Goal: Task Accomplishment & Management: Use online tool/utility

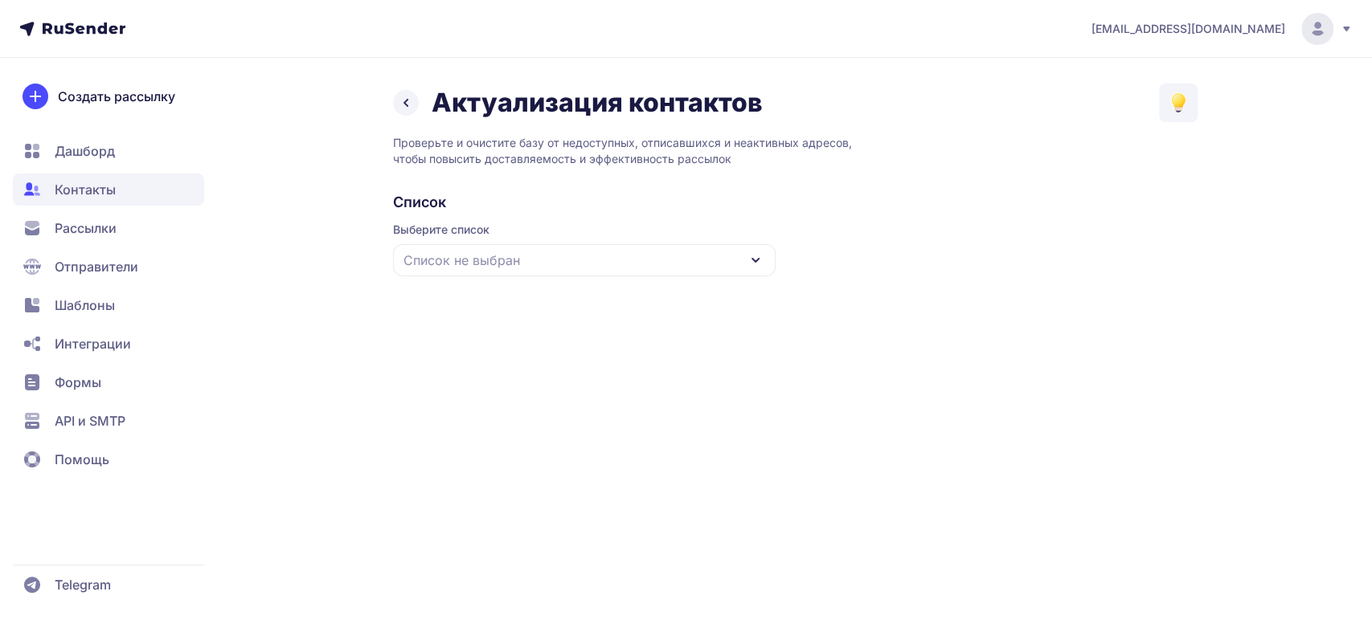
click at [517, 258] on span "Список не выбран" at bounding box center [461, 260] width 117 height 19
click at [502, 355] on div "база чистая [DATE]" at bounding box center [584, 359] width 363 height 39
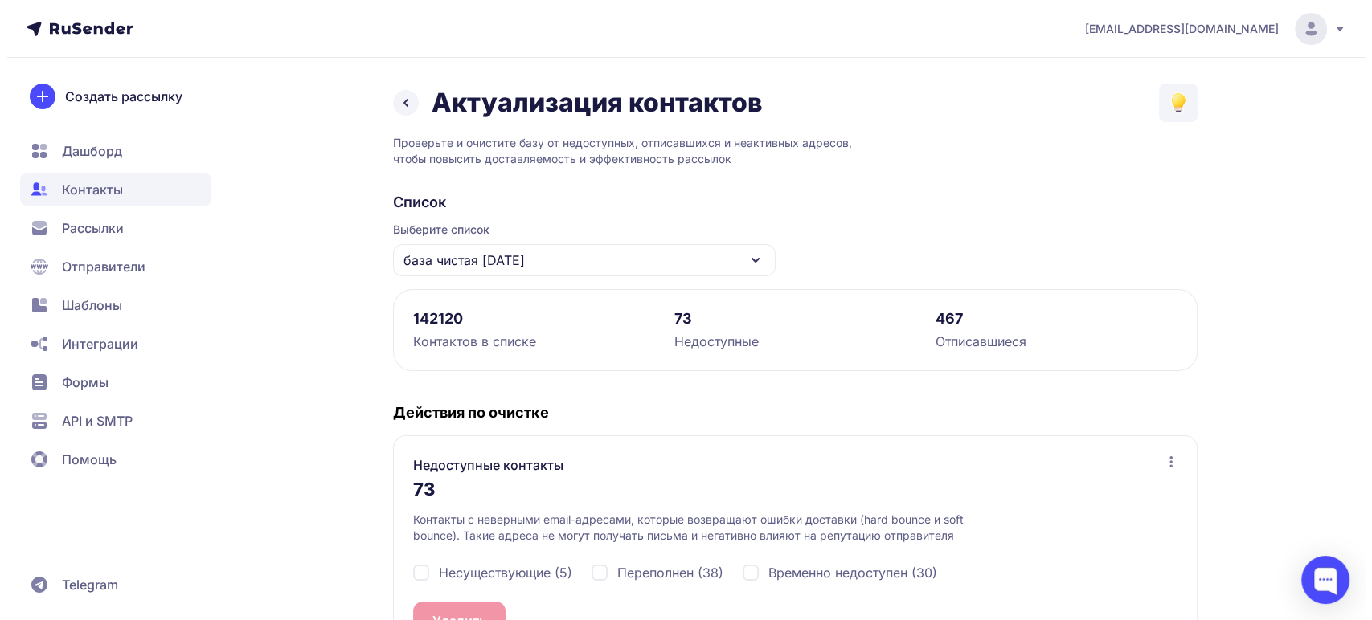
scroll to position [178, 0]
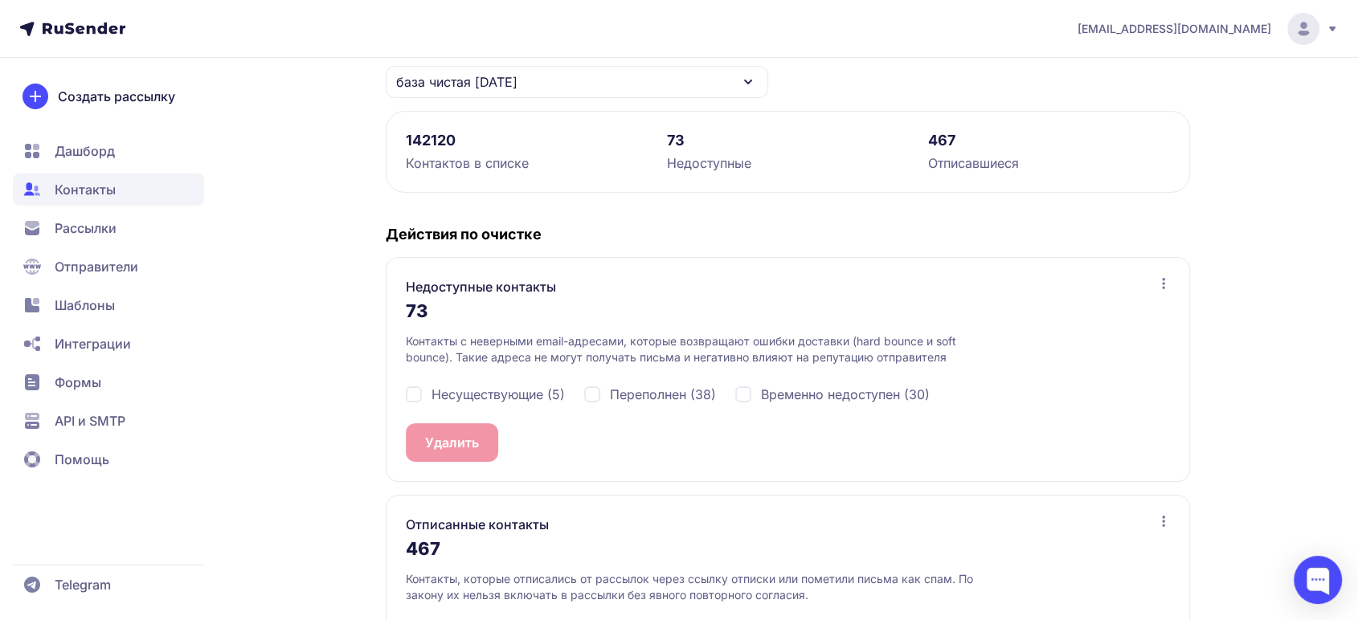
click at [458, 391] on span "Несуществующие (5)" at bounding box center [498, 394] width 133 height 19
checkbox input "true"
click at [598, 391] on div "Переполнен (38)" at bounding box center [650, 394] width 132 height 19
checkbox input "true"
drag, startPoint x: 782, startPoint y: 395, endPoint x: 699, endPoint y: 397, distance: 82.8
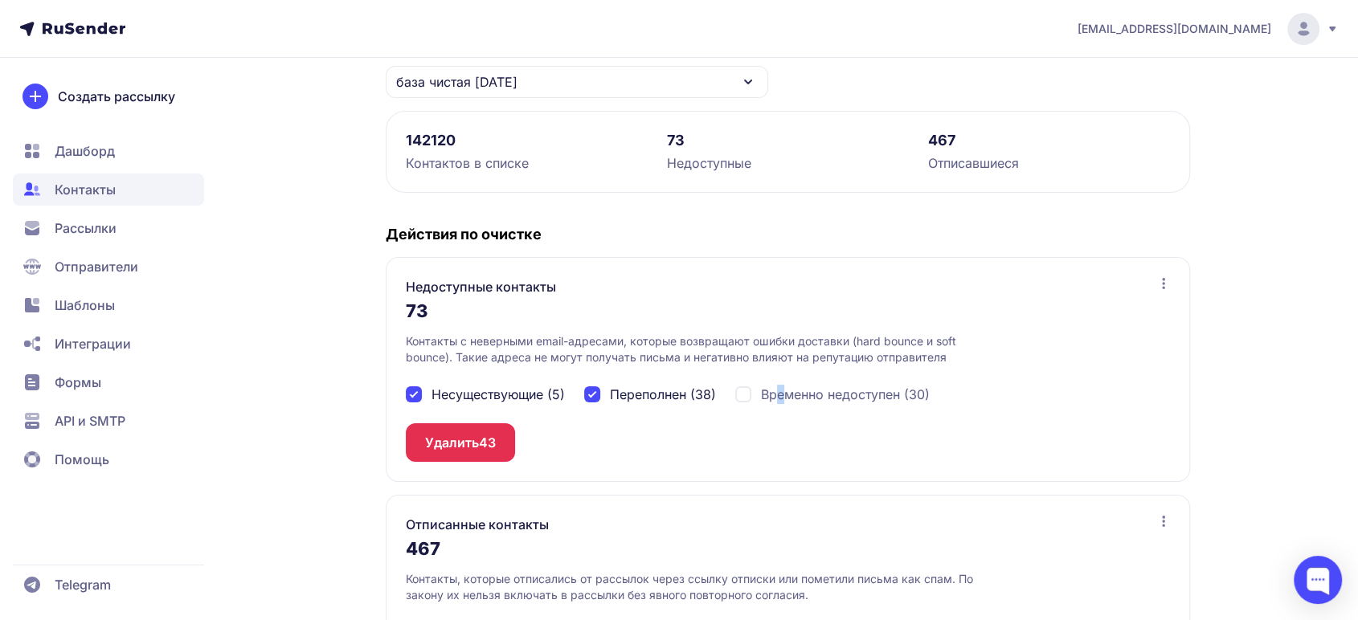
click at [783, 395] on span "Временно недоступен (30)" at bounding box center [845, 394] width 169 height 19
checkbox input "true"
click at [460, 438] on button "Удалить 73" at bounding box center [460, 442] width 108 height 39
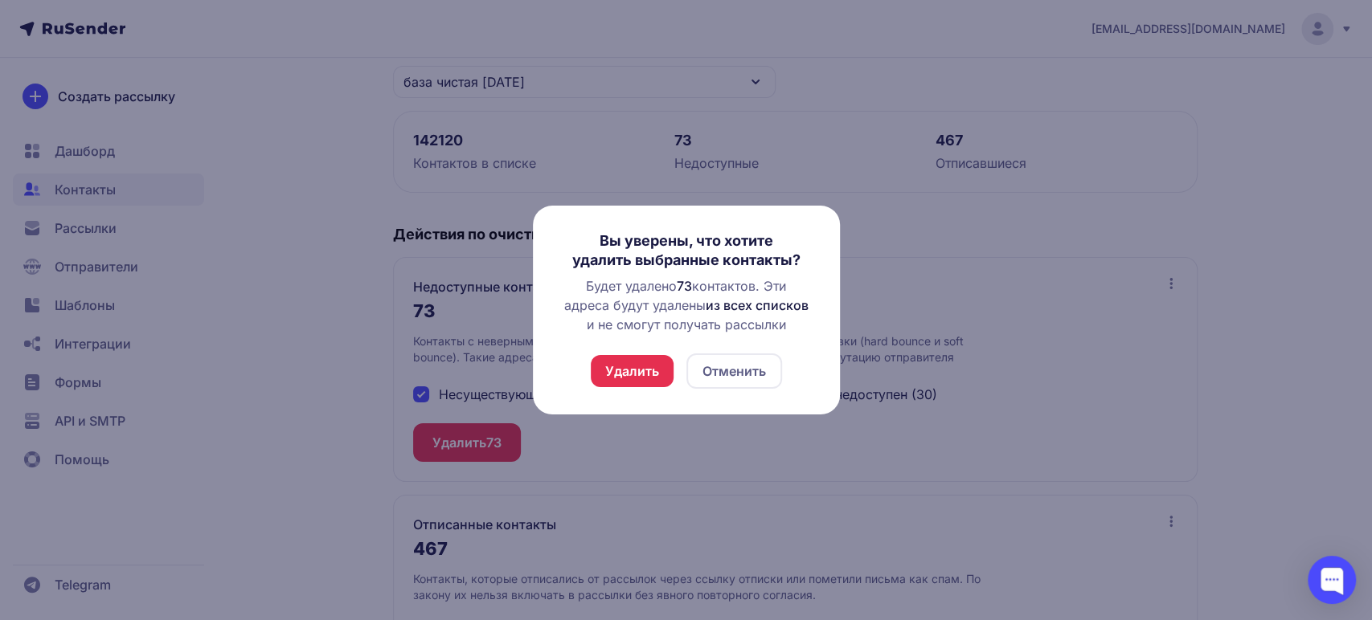
click at [624, 374] on button "Удалить" at bounding box center [632, 371] width 83 height 32
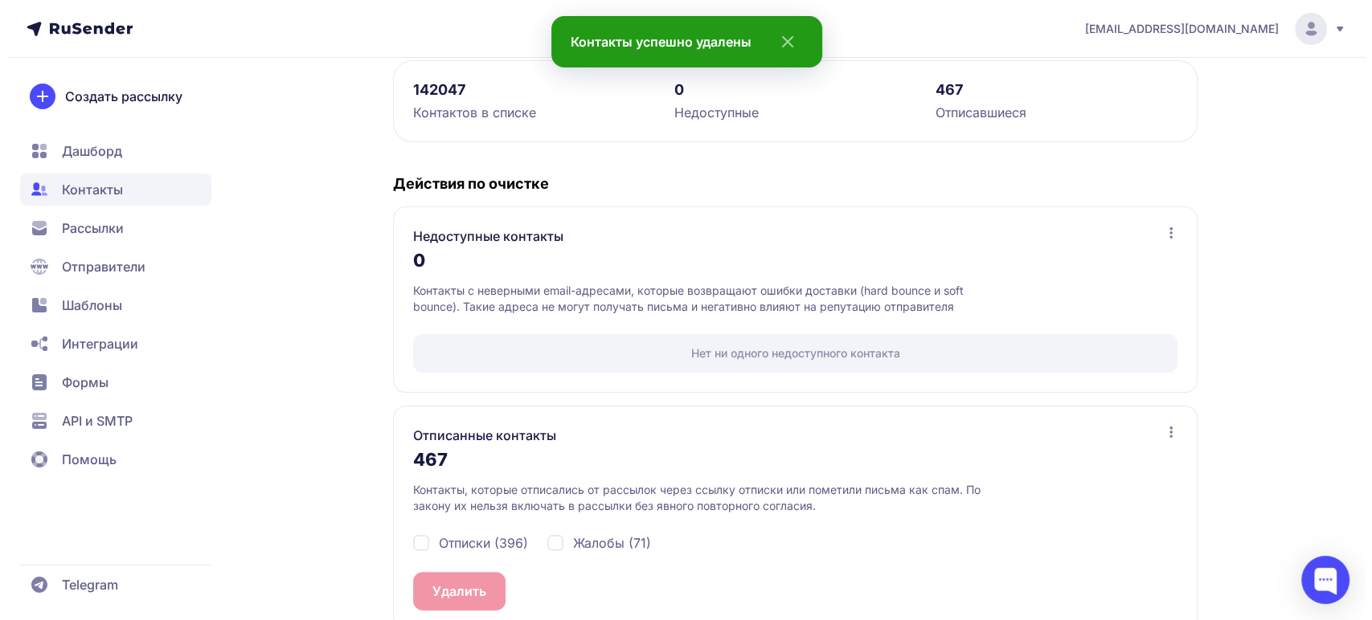
scroll to position [257, 0]
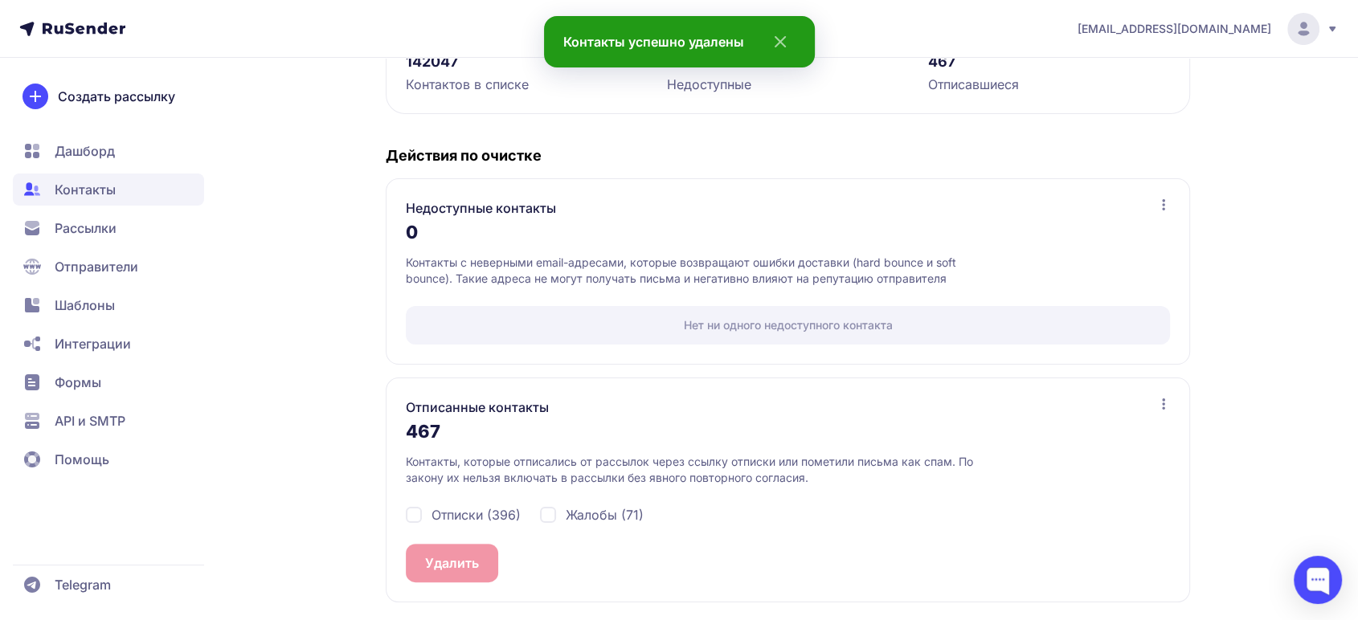
click at [463, 517] on span "Отписки (396)" at bounding box center [476, 514] width 89 height 19
checkbox input "true"
click at [578, 517] on span "Жалобы (71)" at bounding box center [605, 514] width 78 height 19
checkbox input "true"
click at [470, 558] on button "Удалить 467" at bounding box center [464, 563] width 117 height 39
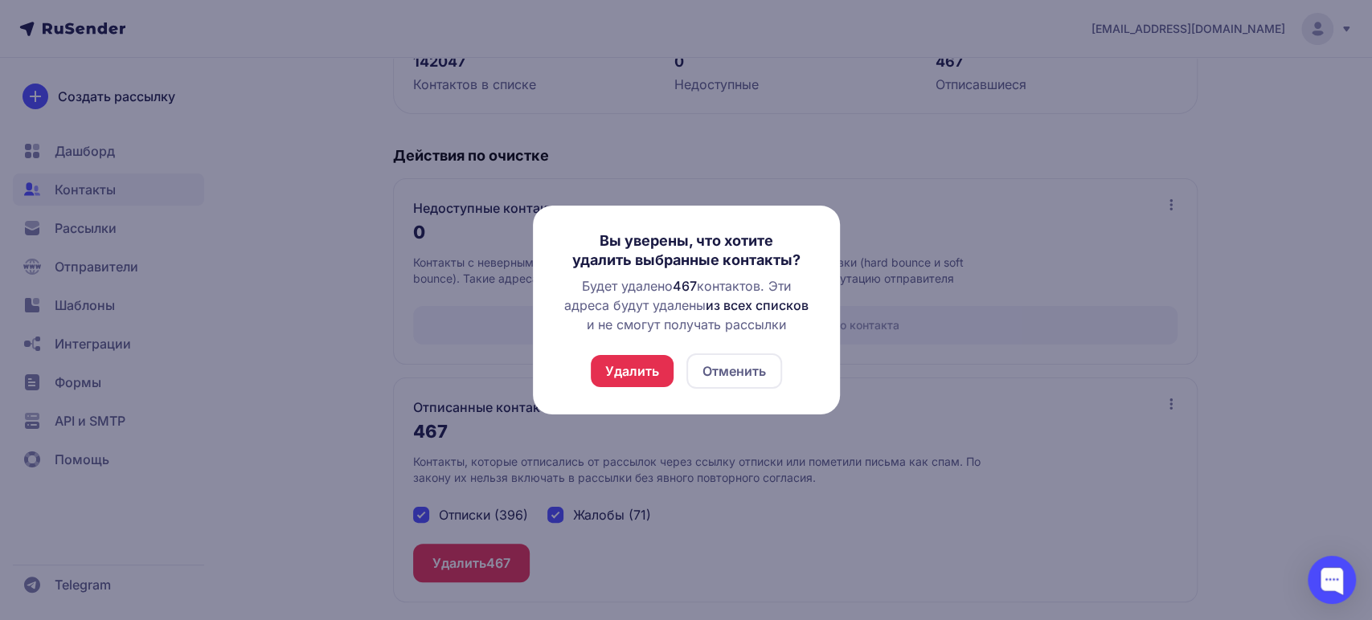
click at [627, 371] on button "Удалить" at bounding box center [632, 371] width 83 height 32
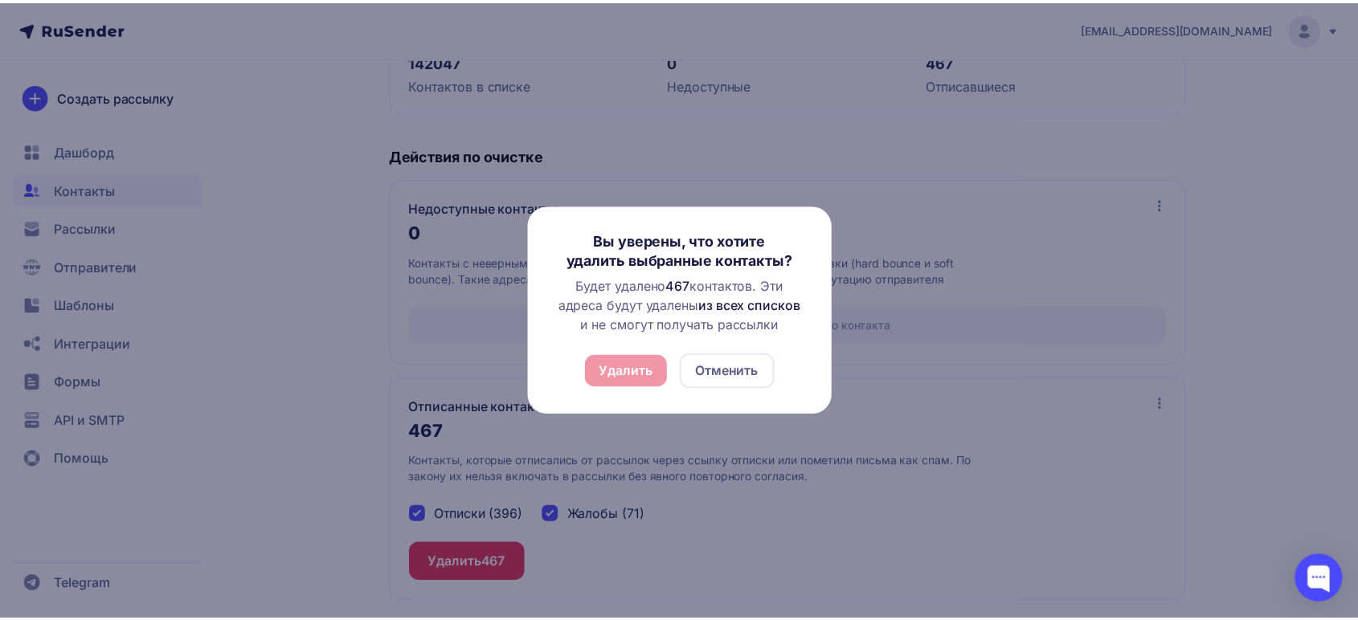
scroll to position [4, 0]
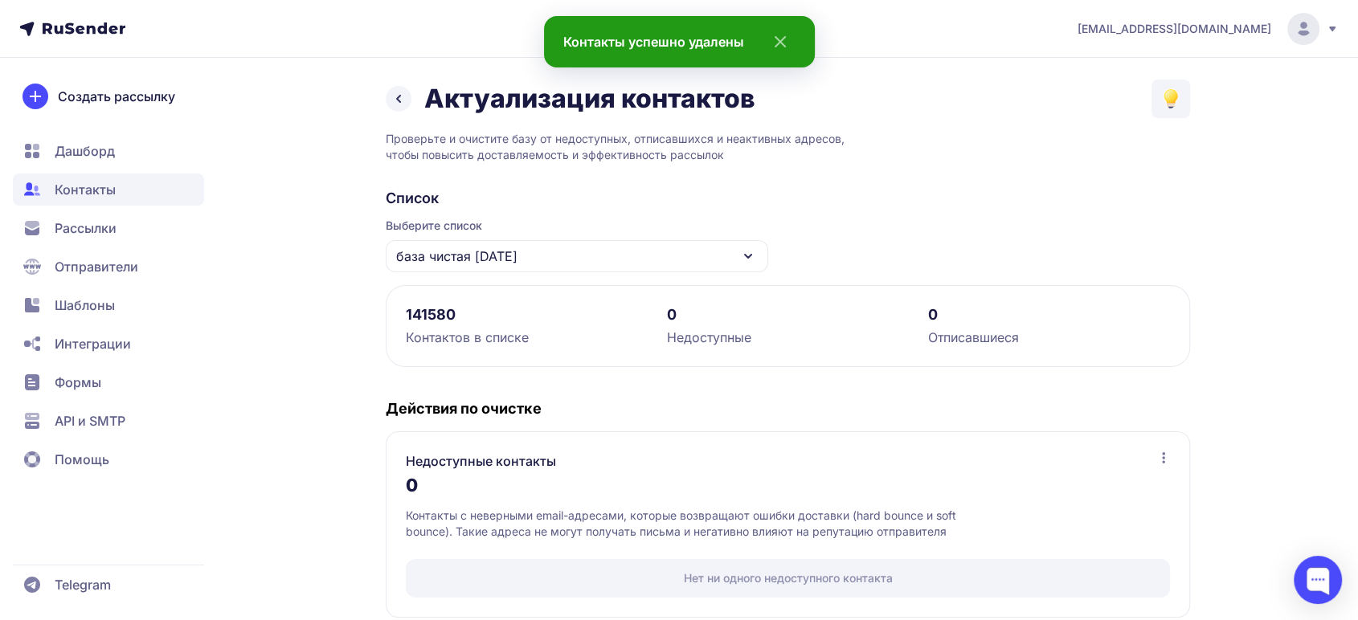
click at [86, 151] on span "Дашборд" at bounding box center [85, 150] width 60 height 19
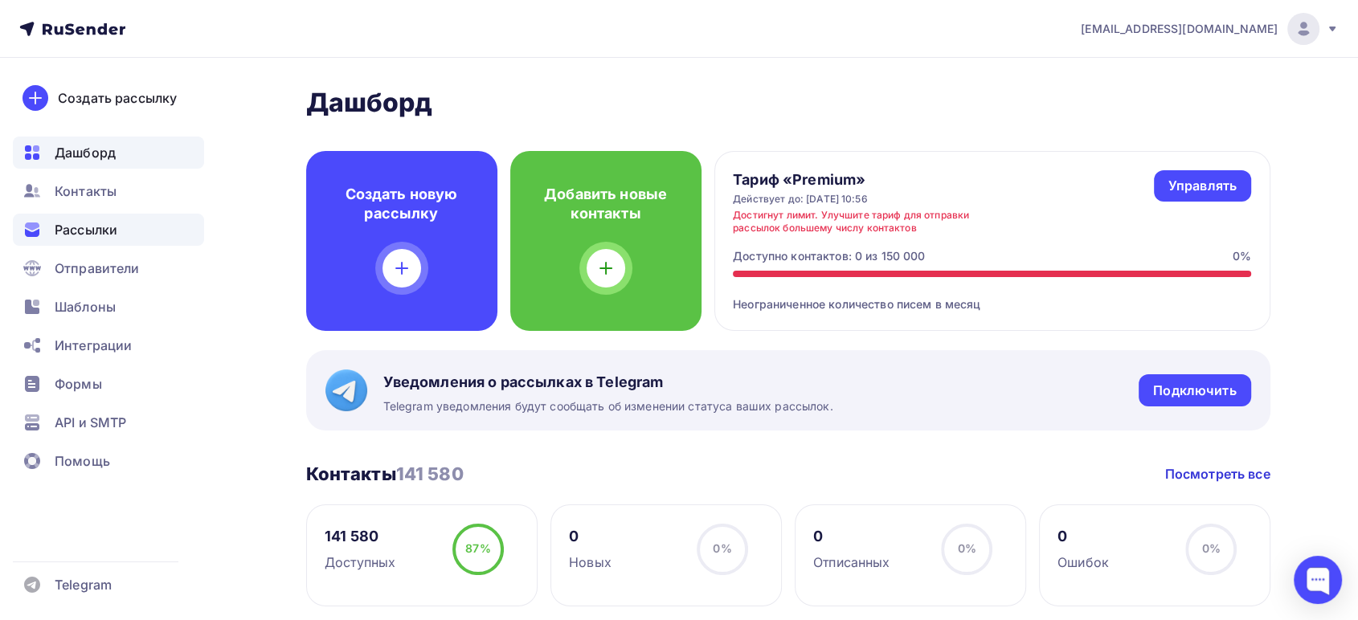
click at [72, 239] on span "Рассылки" at bounding box center [86, 229] width 63 height 19
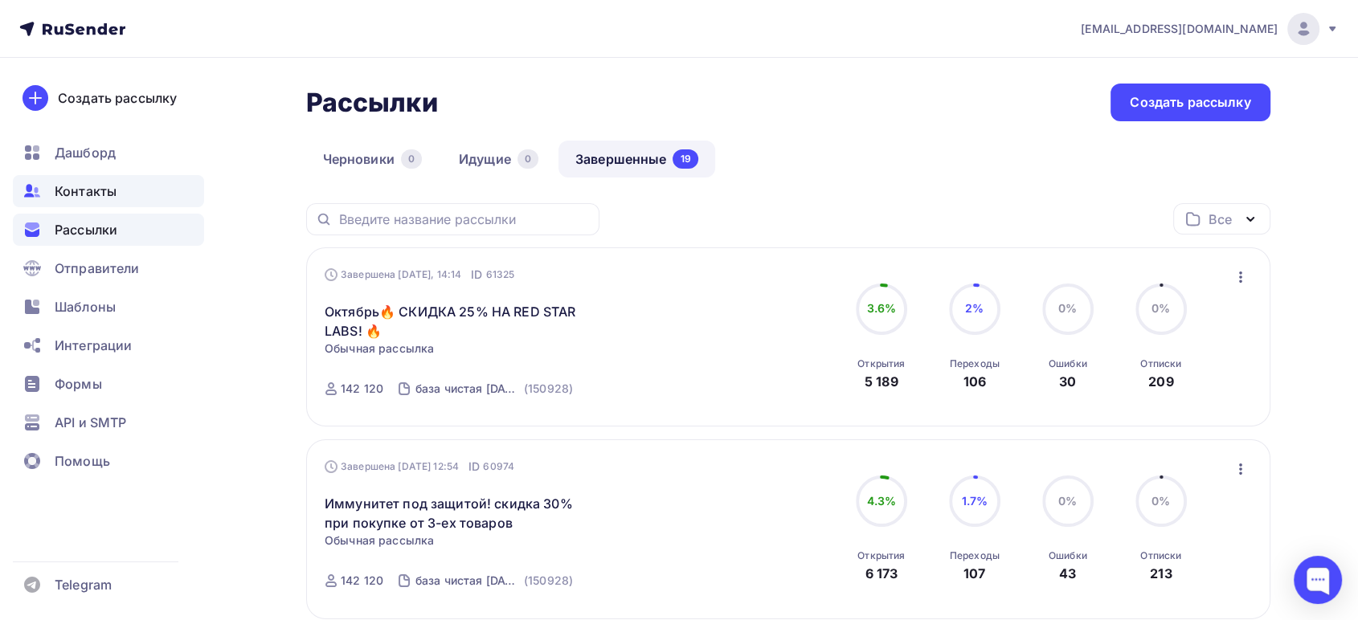
click at [84, 185] on span "Контакты" at bounding box center [86, 191] width 62 height 19
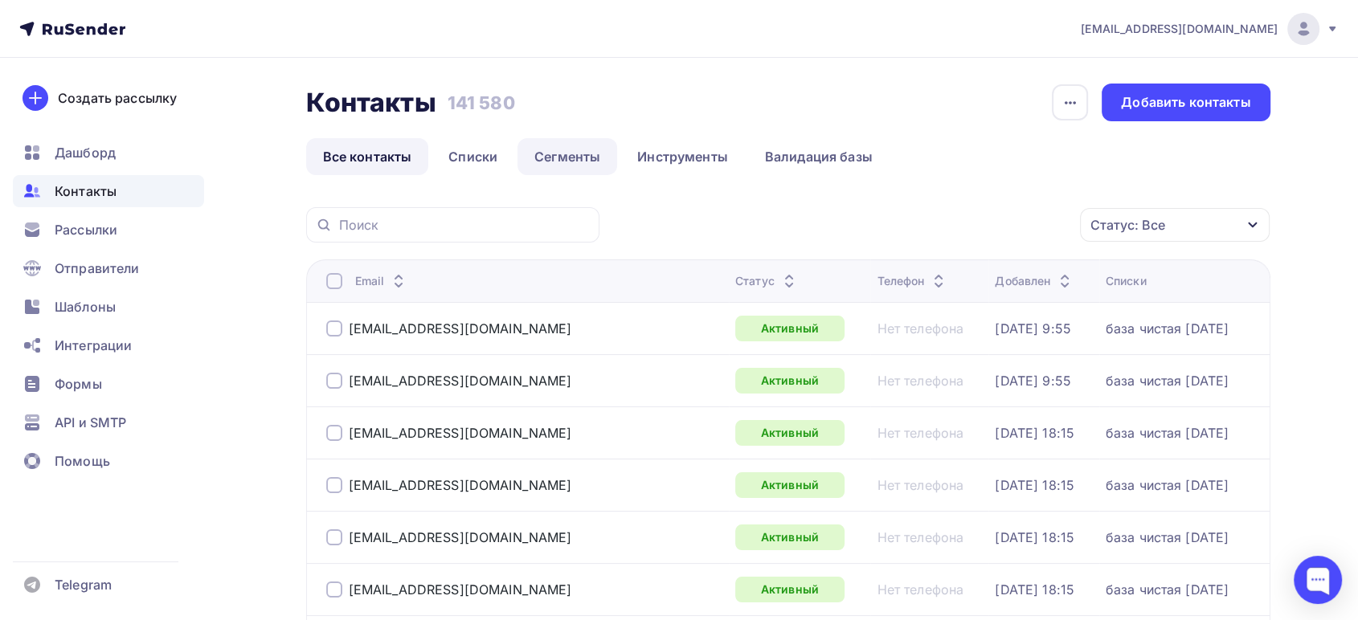
click at [575, 160] on link "Сегменты" at bounding box center [567, 156] width 100 height 37
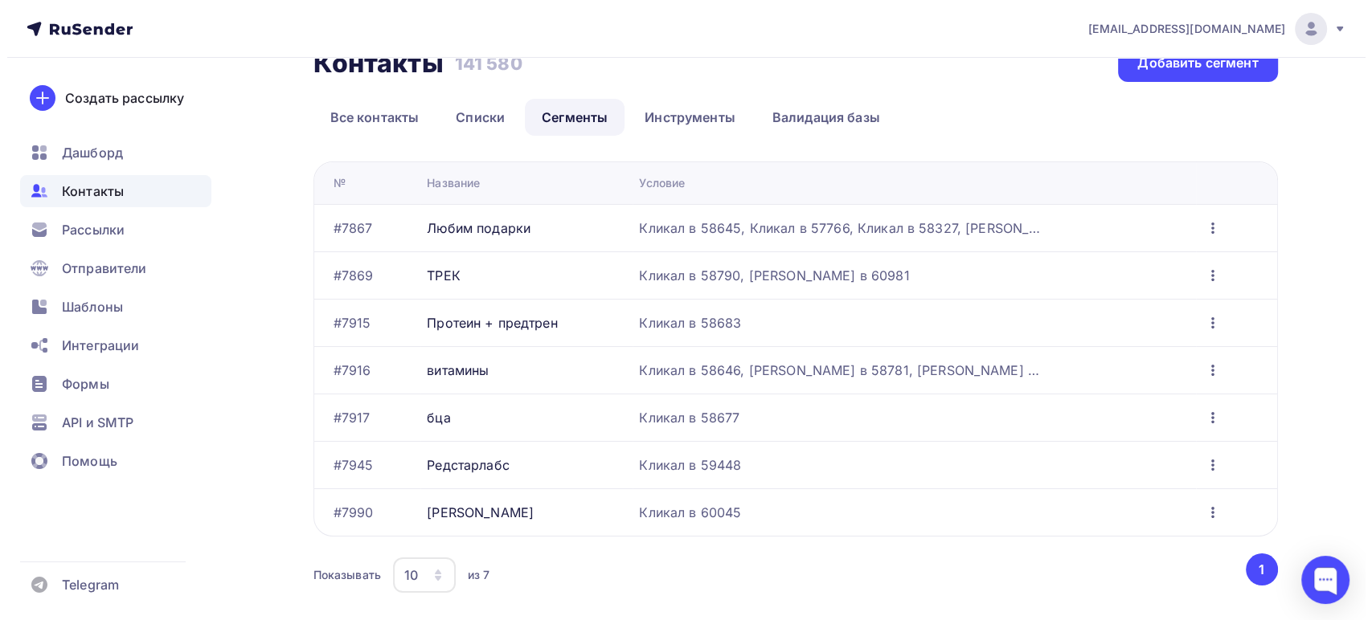
scroll to position [77, 0]
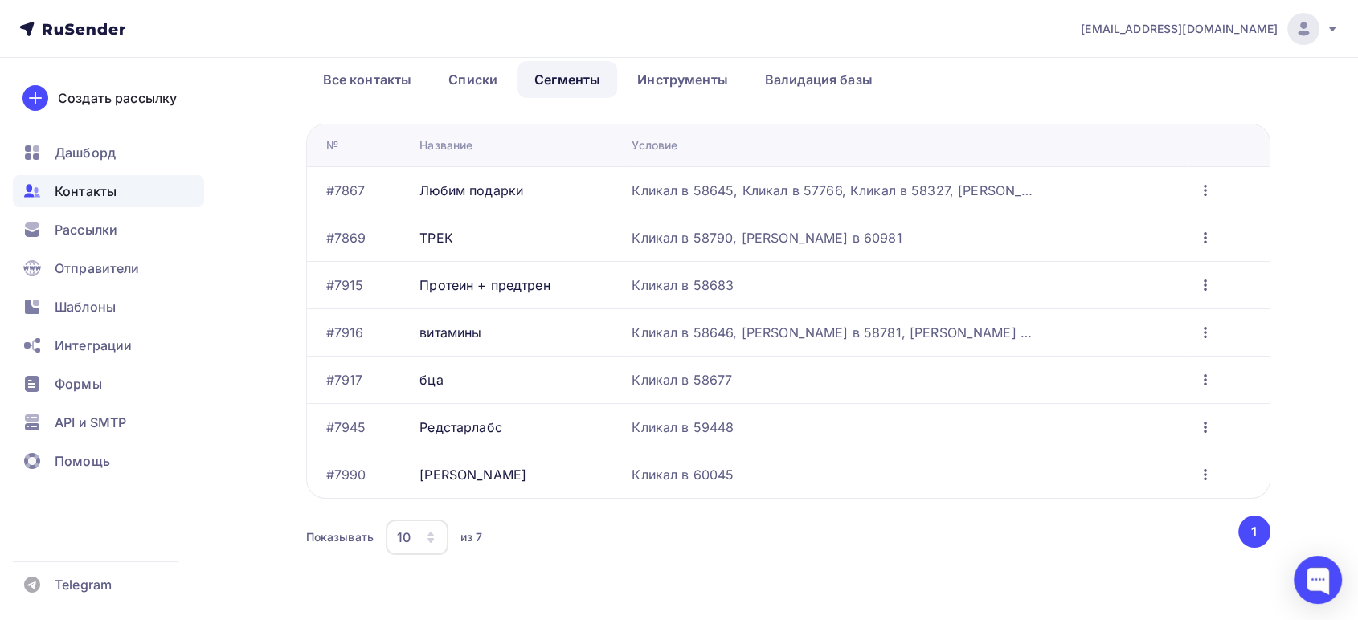
click at [739, 423] on div "Кликал в 59448" at bounding box center [833, 427] width 402 height 19
click at [1206, 423] on icon "button" at bounding box center [1205, 427] width 19 height 19
click at [1100, 464] on div "Редактировать" at bounding box center [1135, 467] width 154 height 19
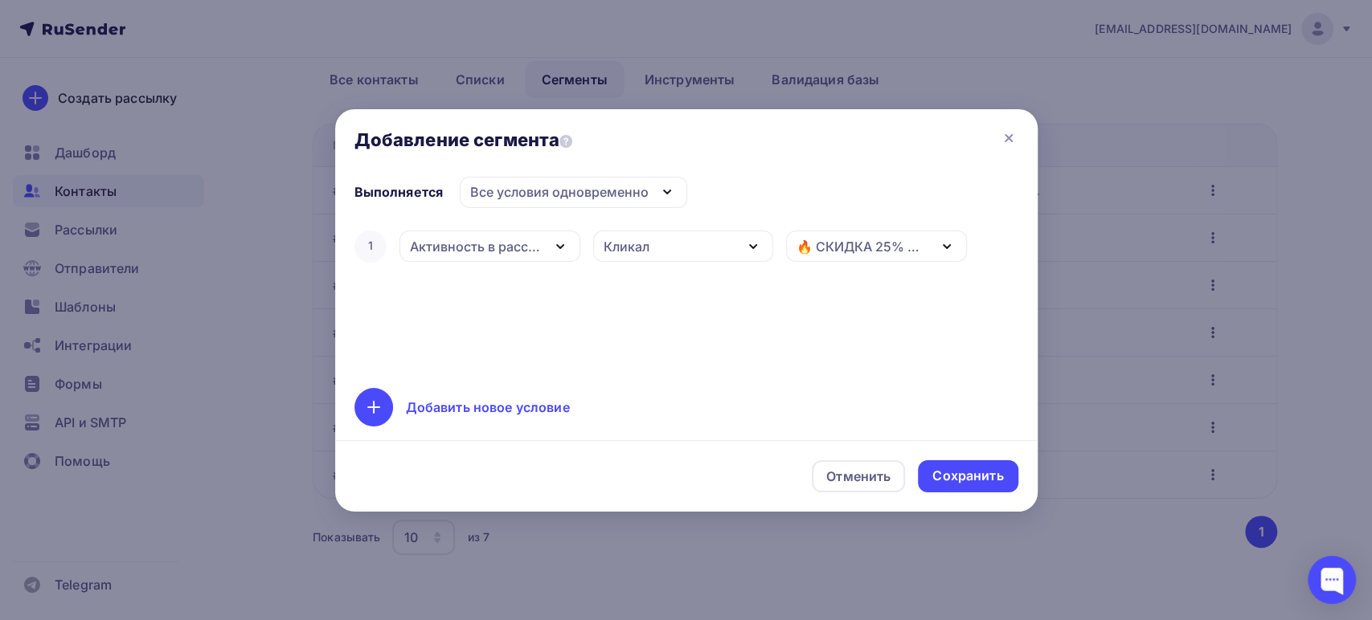
click at [472, 398] on div "Добавить новое условие" at bounding box center [488, 407] width 164 height 19
click at [489, 306] on div "Дата добавления" at bounding box center [465, 297] width 111 height 19
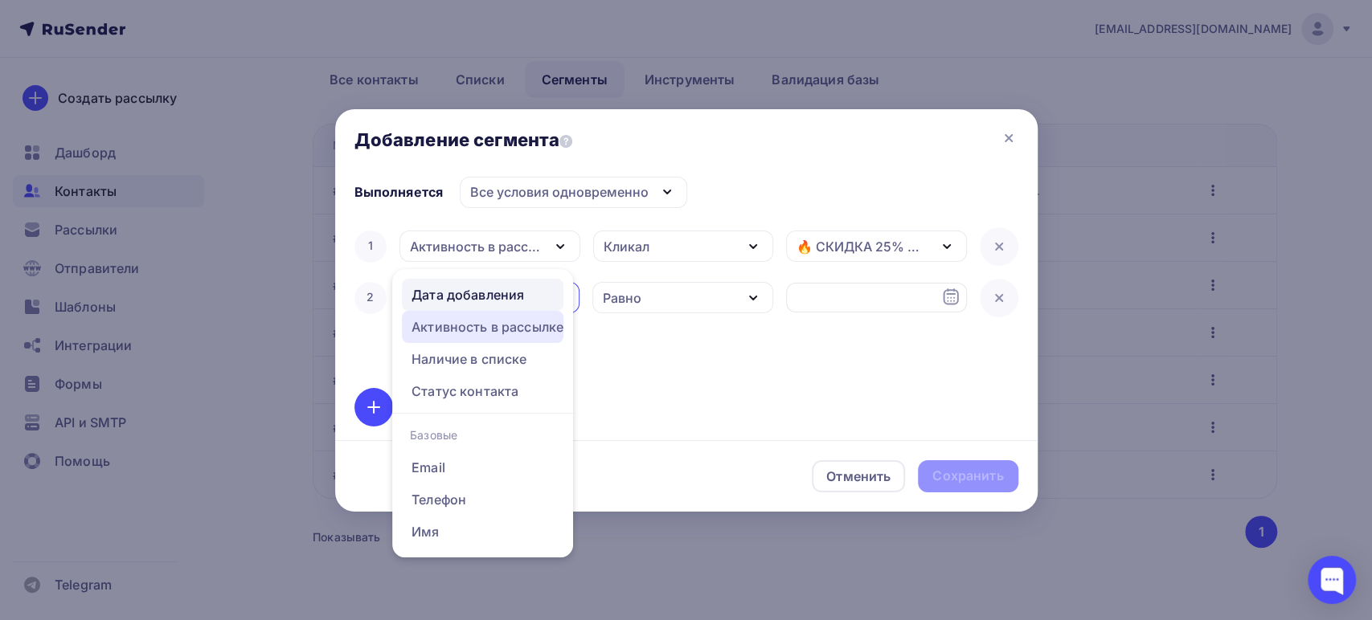
click at [471, 330] on div "Активность в рассылке" at bounding box center [487, 326] width 152 height 19
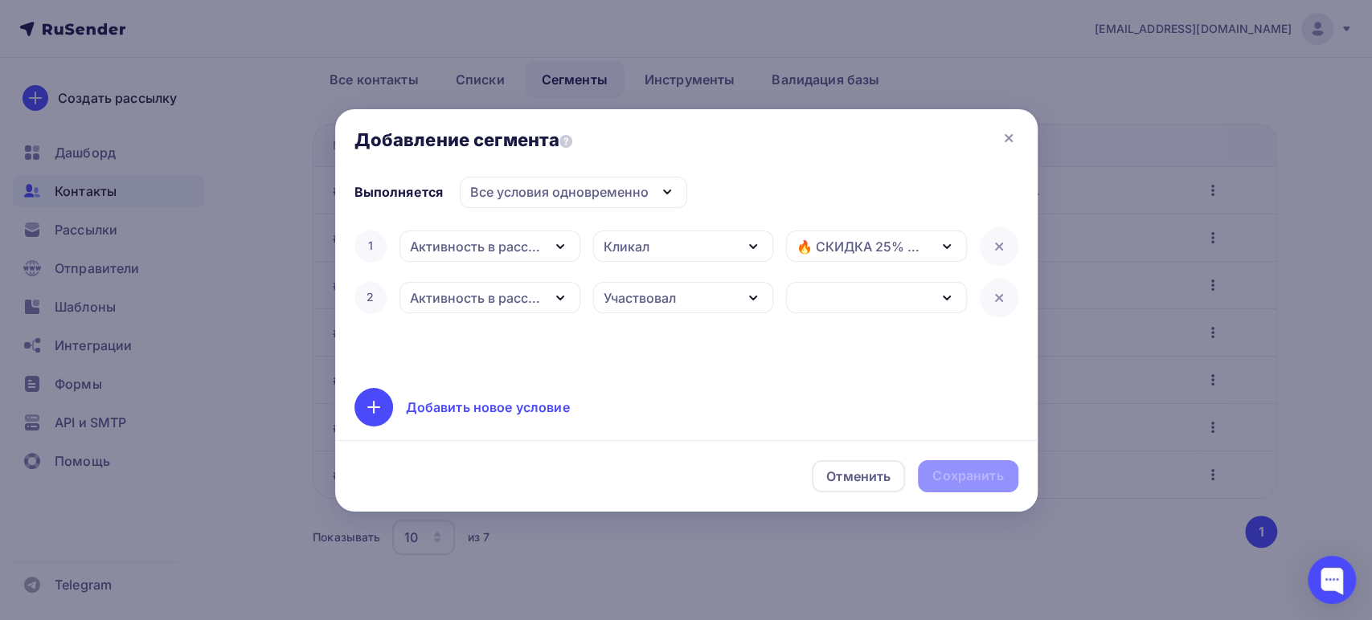
click at [649, 301] on div "Участвовал" at bounding box center [639, 297] width 72 height 19
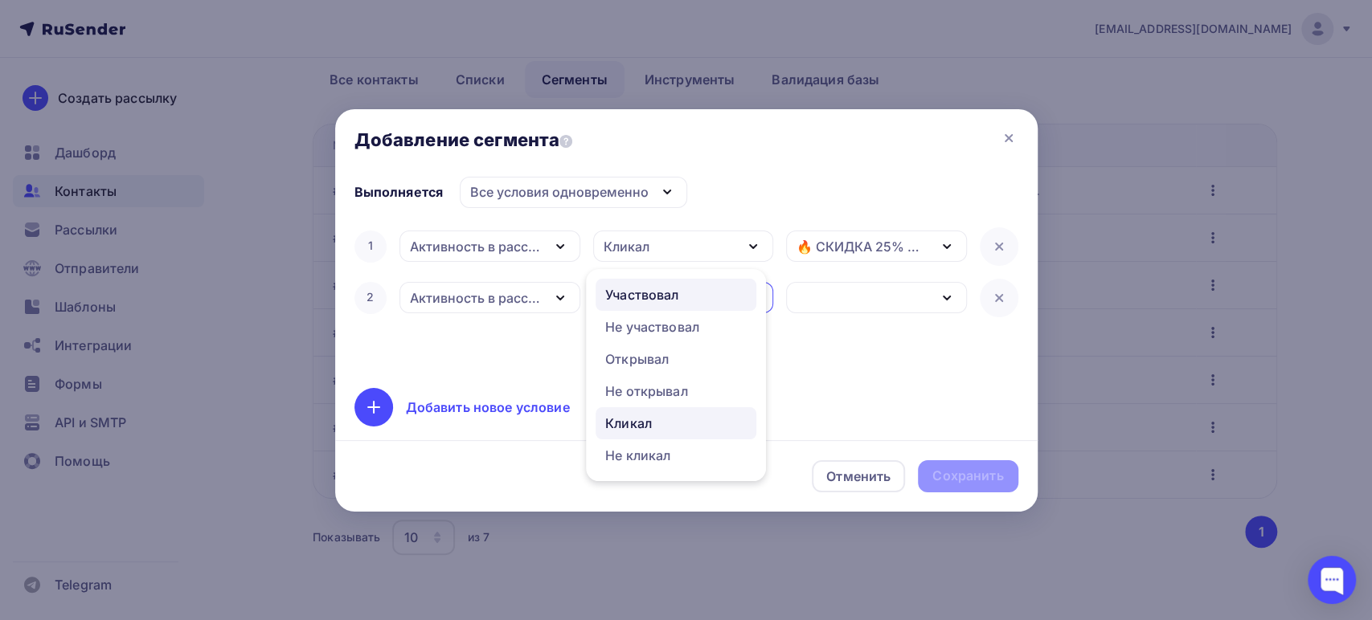
click at [644, 424] on div "Кликал" at bounding box center [628, 423] width 47 height 19
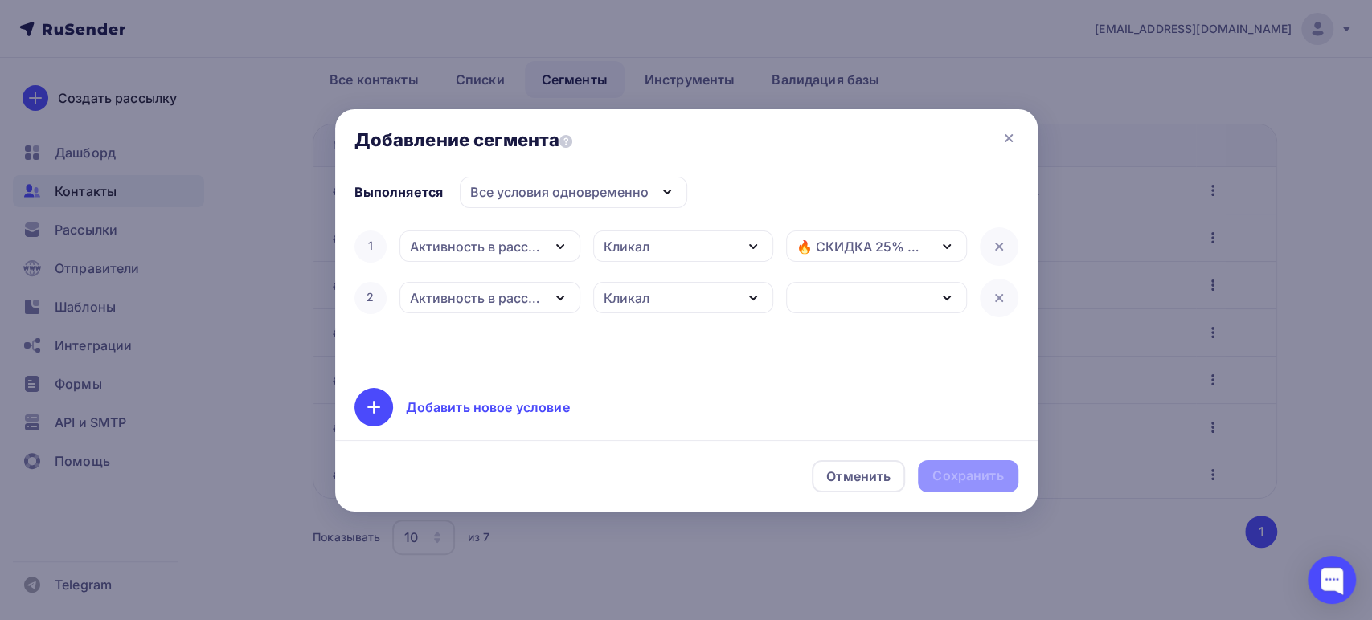
click at [834, 300] on div "button" at bounding box center [876, 297] width 181 height 31
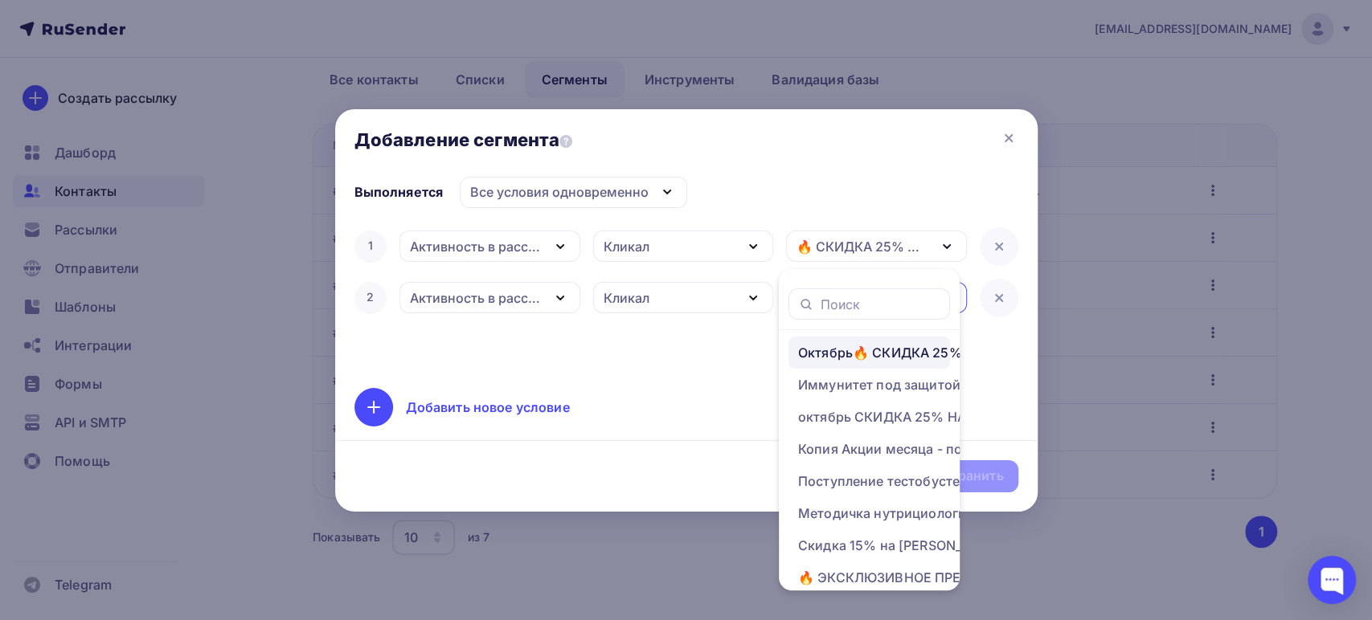
click at [842, 353] on div "Октябрь🔥 СКИДКА 25% НА RED STAR LABS! 🔥" at bounding box center [926, 352] width 257 height 19
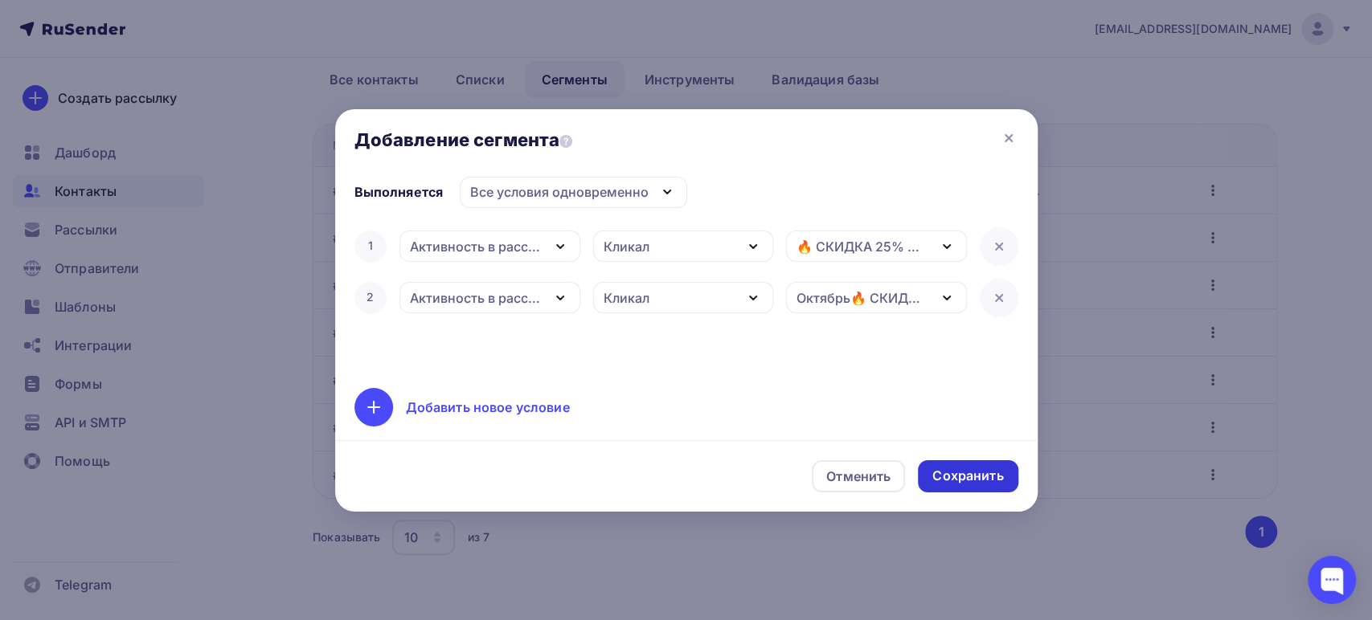
click at [939, 472] on div "Сохранить" at bounding box center [967, 476] width 71 height 18
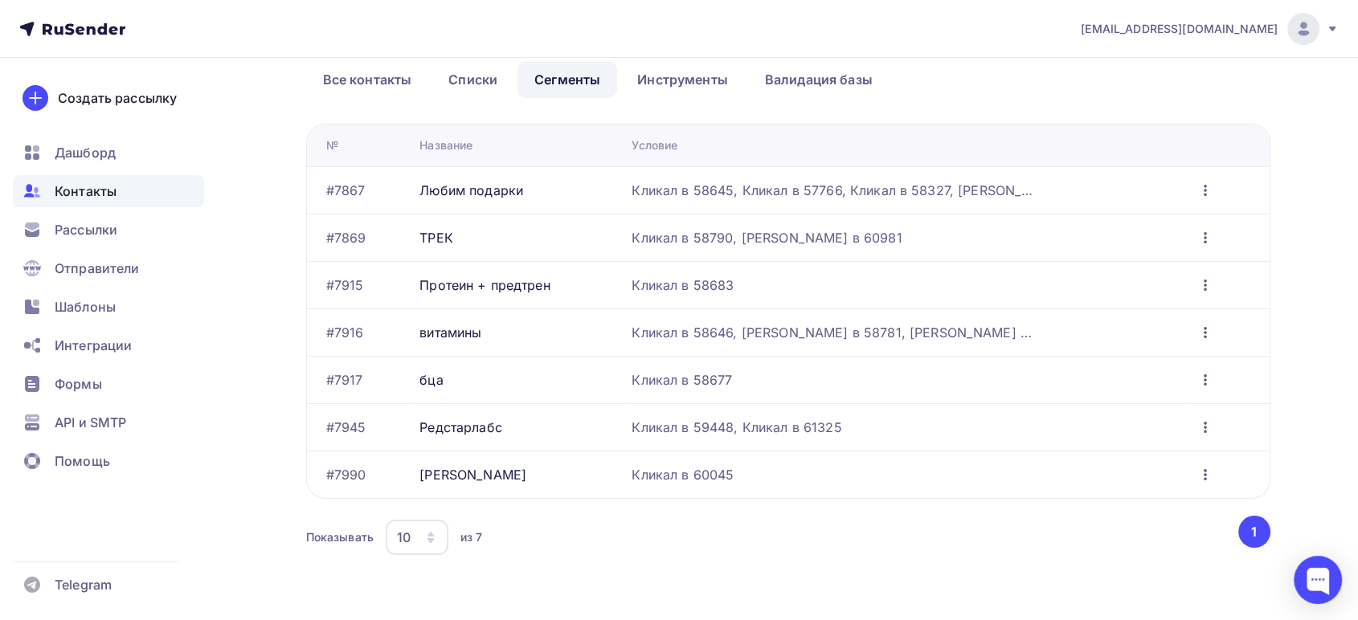
click at [1210, 332] on icon "button" at bounding box center [1205, 332] width 19 height 19
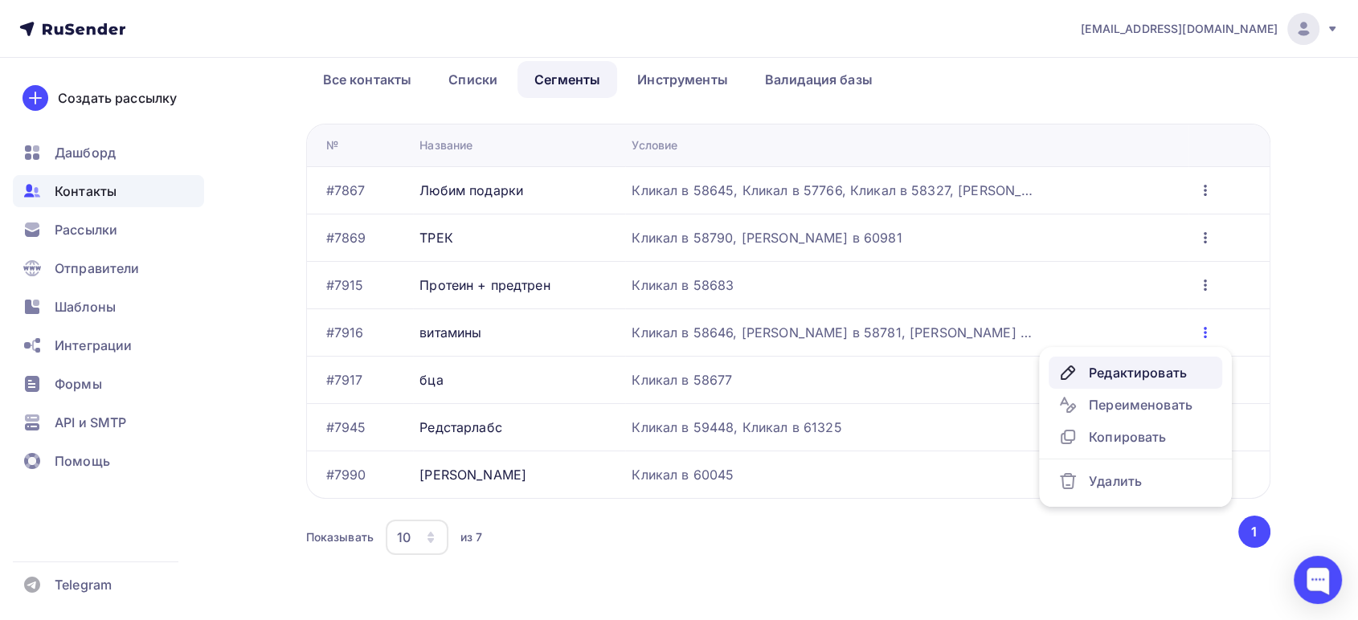
click at [1119, 363] on div "Редактировать" at bounding box center [1135, 372] width 154 height 19
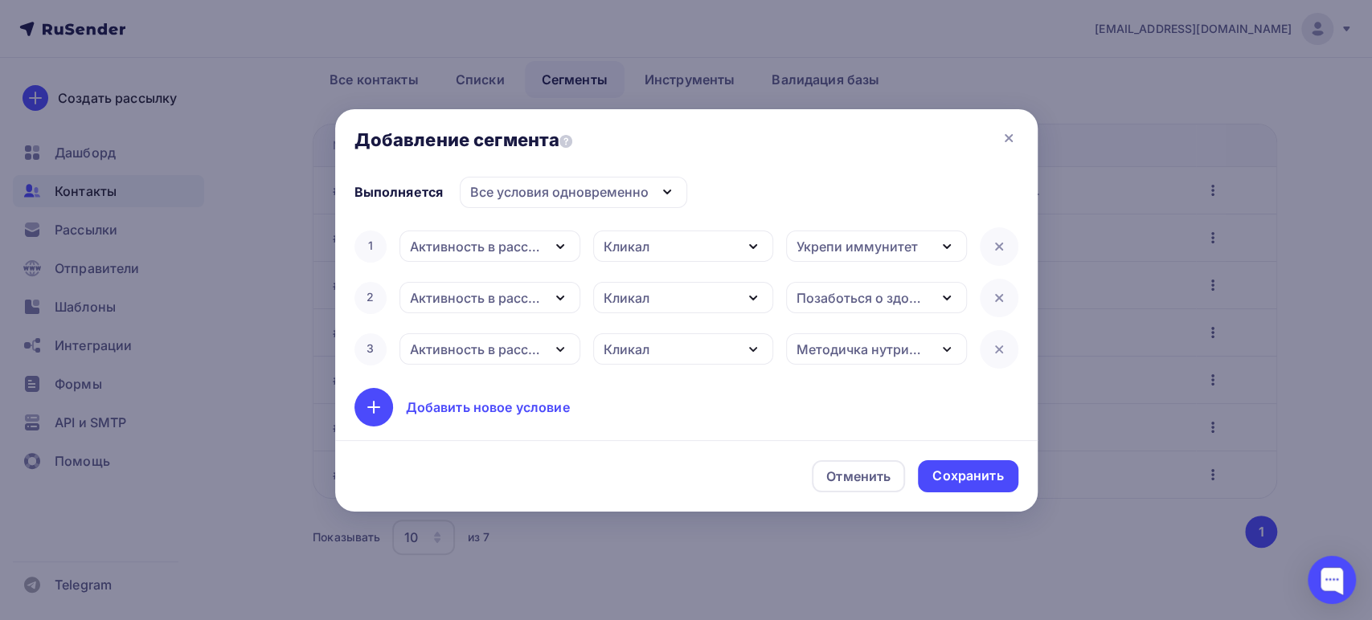
click at [463, 403] on div "Добавить новое условие" at bounding box center [488, 407] width 164 height 19
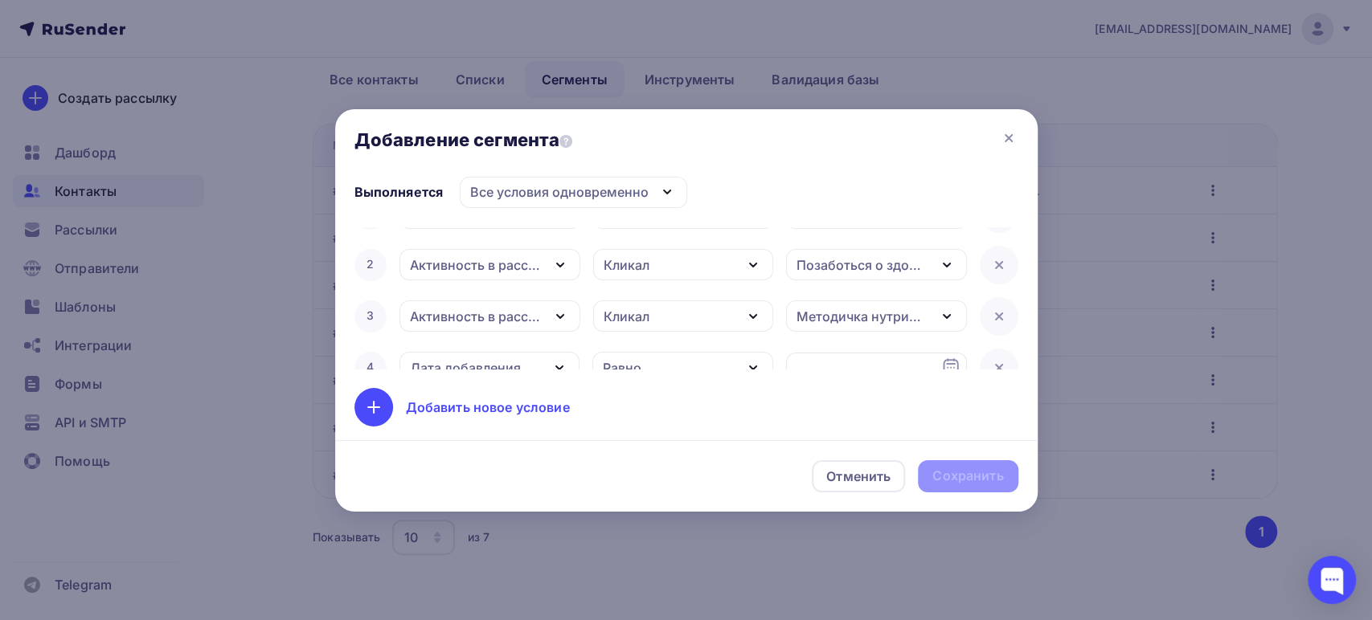
scroll to position [51, 0]
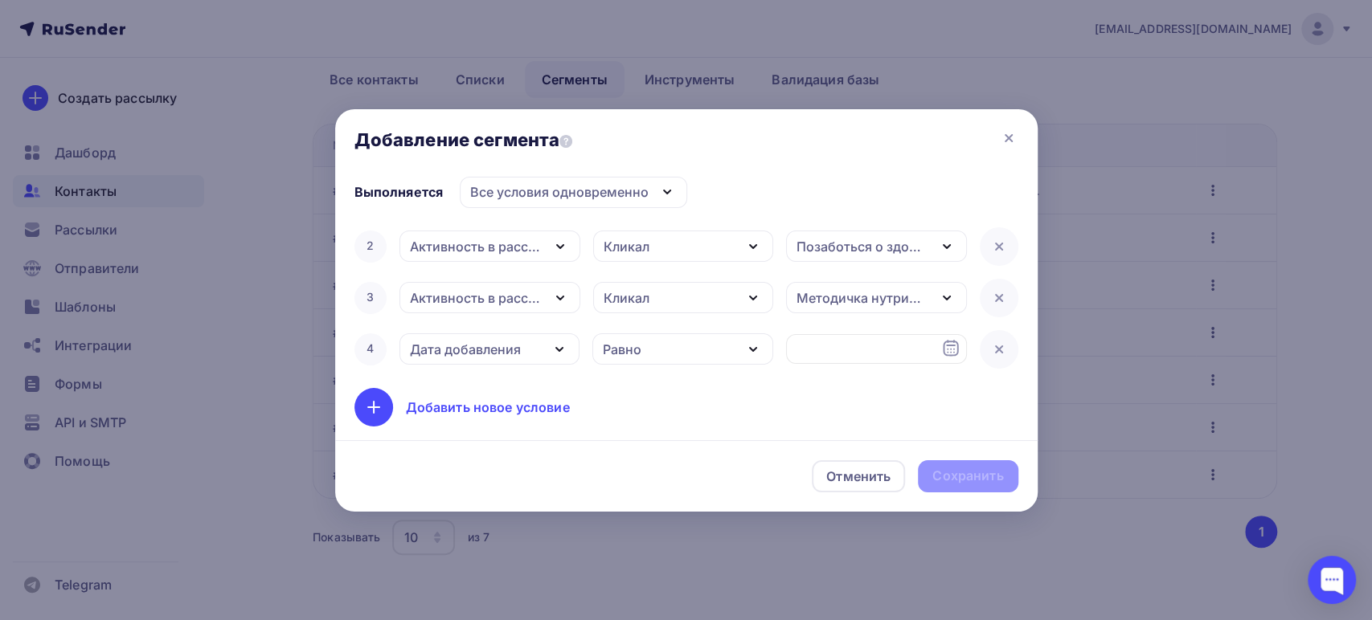
click at [532, 346] on div "Дата добавления" at bounding box center [489, 348] width 181 height 31
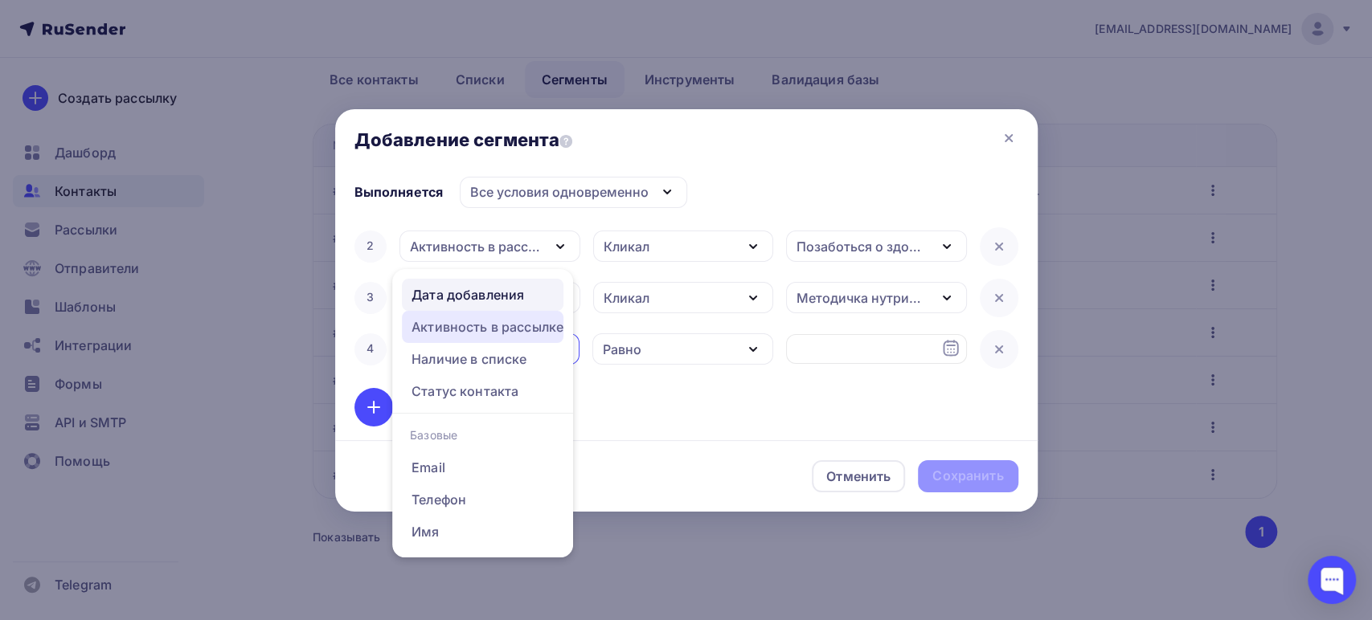
click at [459, 328] on div "Активность в рассылке" at bounding box center [487, 326] width 152 height 19
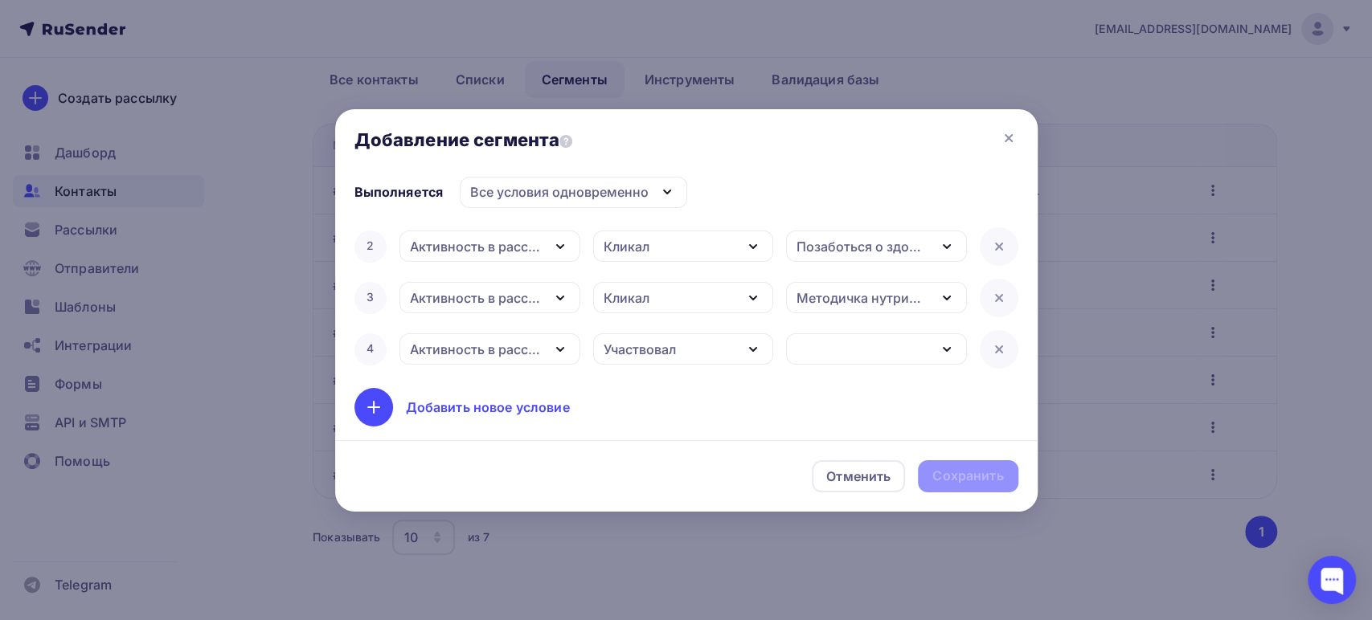
click at [636, 353] on div "Участвовал" at bounding box center [639, 349] width 72 height 19
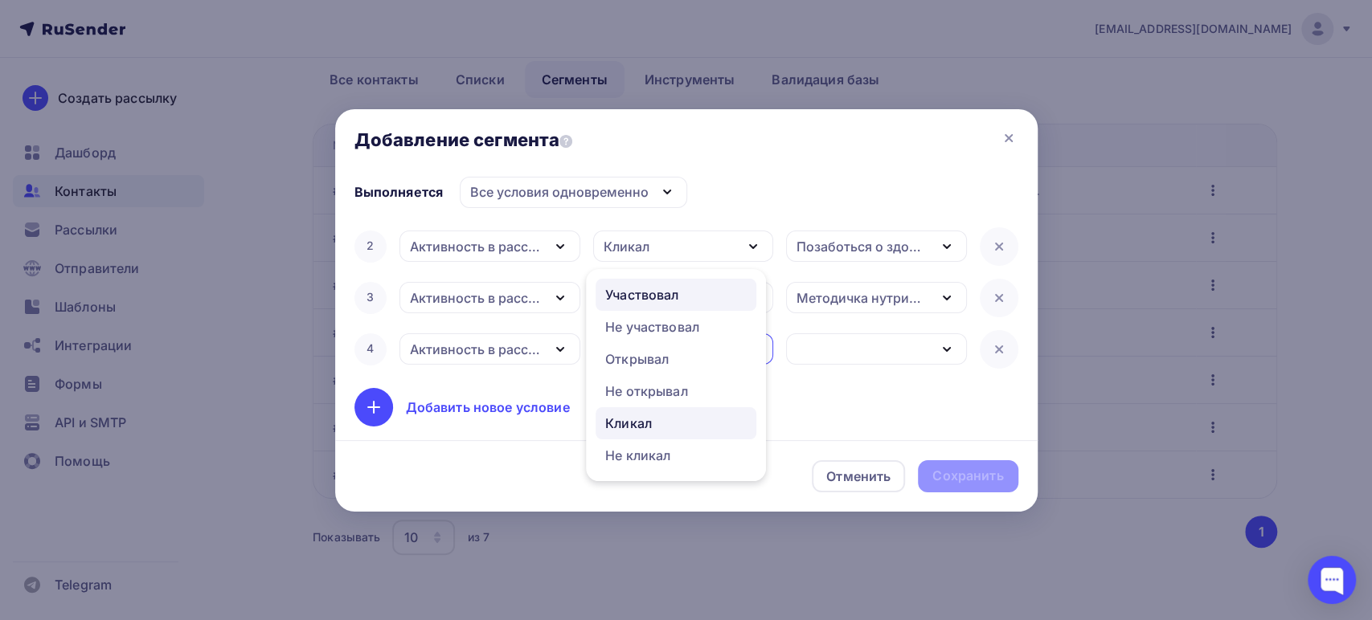
click at [621, 420] on div "Кликал" at bounding box center [628, 423] width 47 height 19
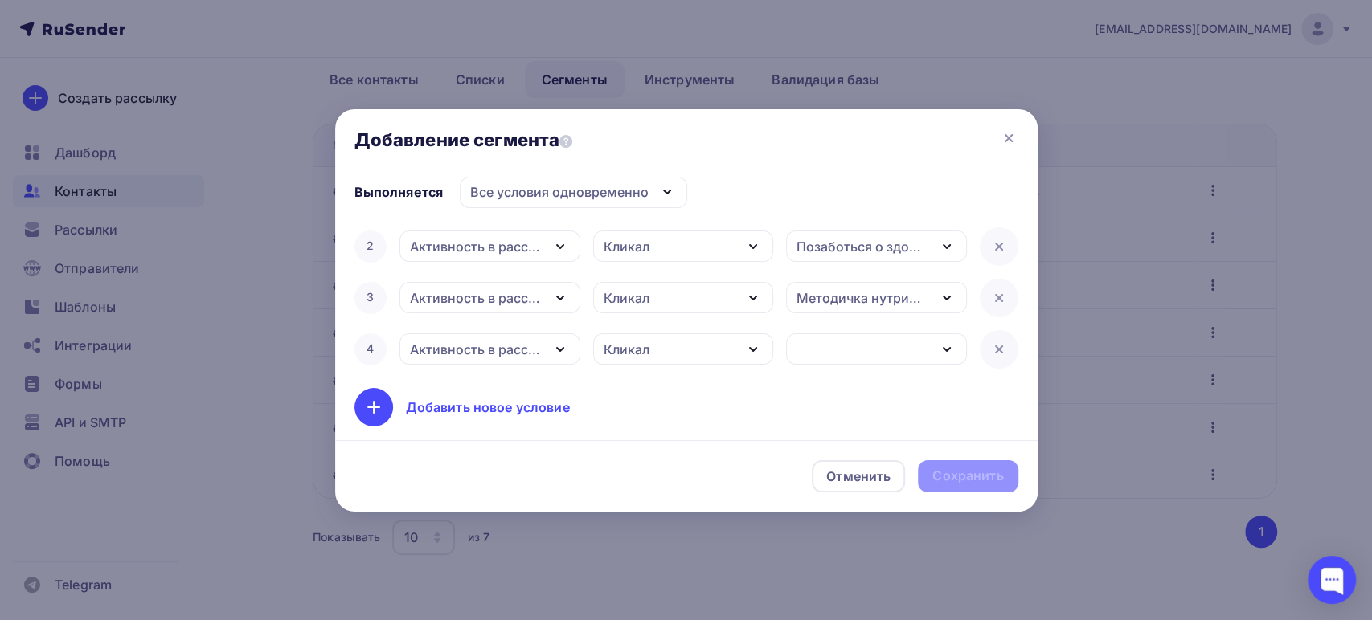
click at [827, 351] on div "button" at bounding box center [876, 348] width 181 height 31
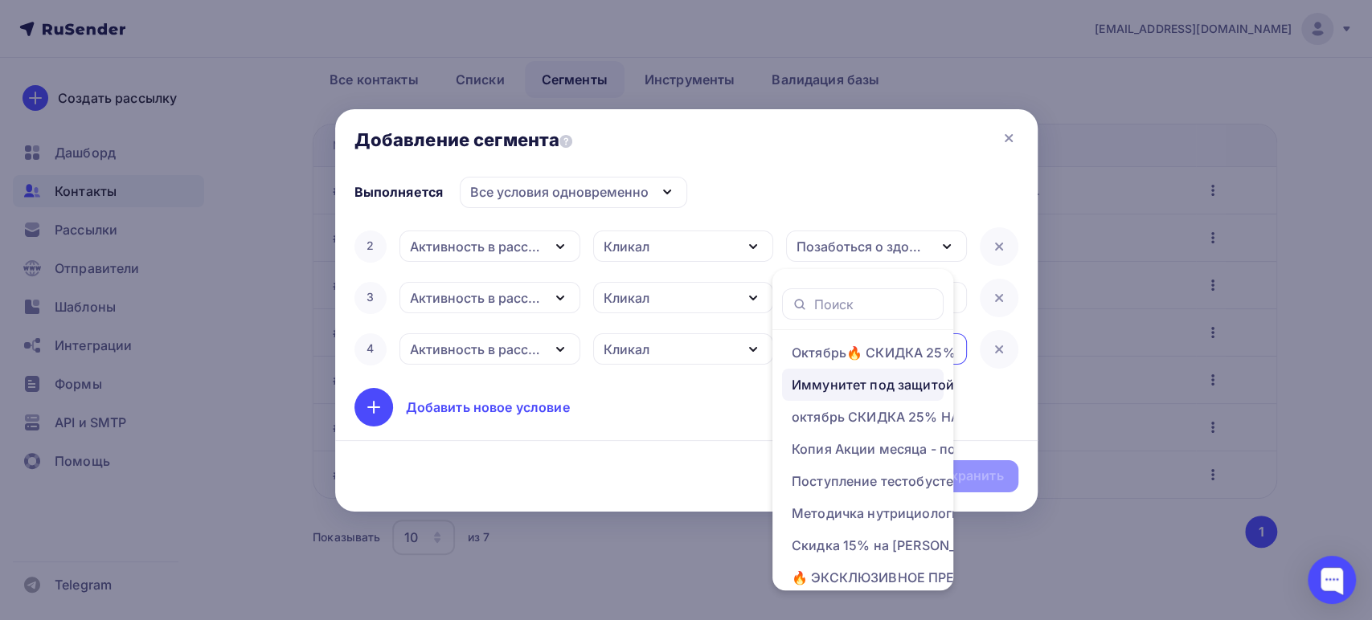
click at [841, 391] on div "Иммунитет под защитой! скидка 30% при покупке от 3-ех товаров" at bounding box center [919, 384] width 257 height 19
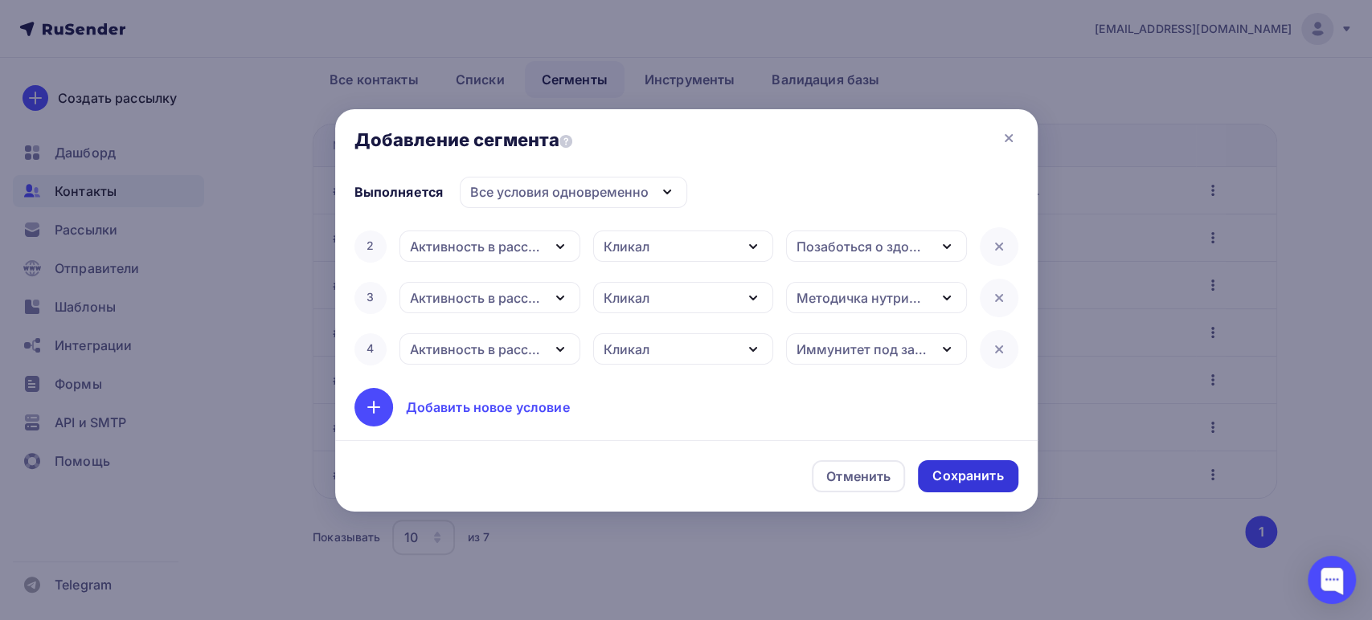
click at [954, 481] on div "Сохранить" at bounding box center [967, 476] width 71 height 18
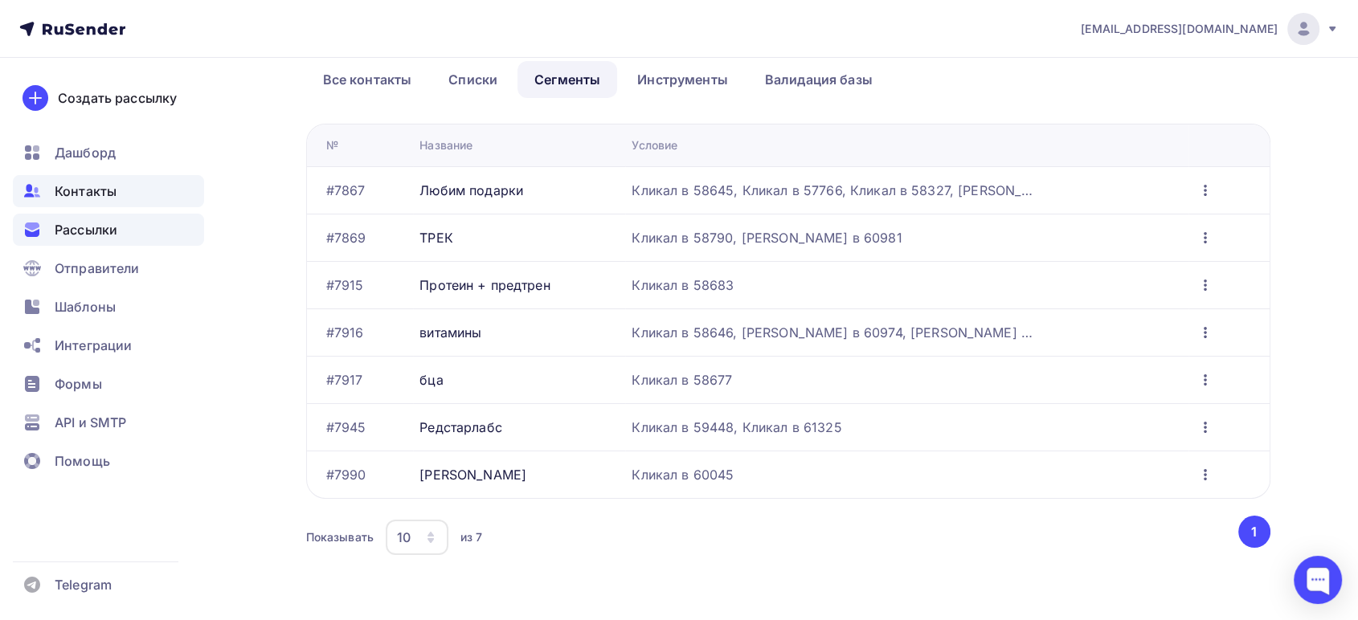
click at [84, 235] on span "Рассылки" at bounding box center [86, 229] width 63 height 19
click at [1204, 237] on icon "button" at bounding box center [1205, 237] width 19 height 19
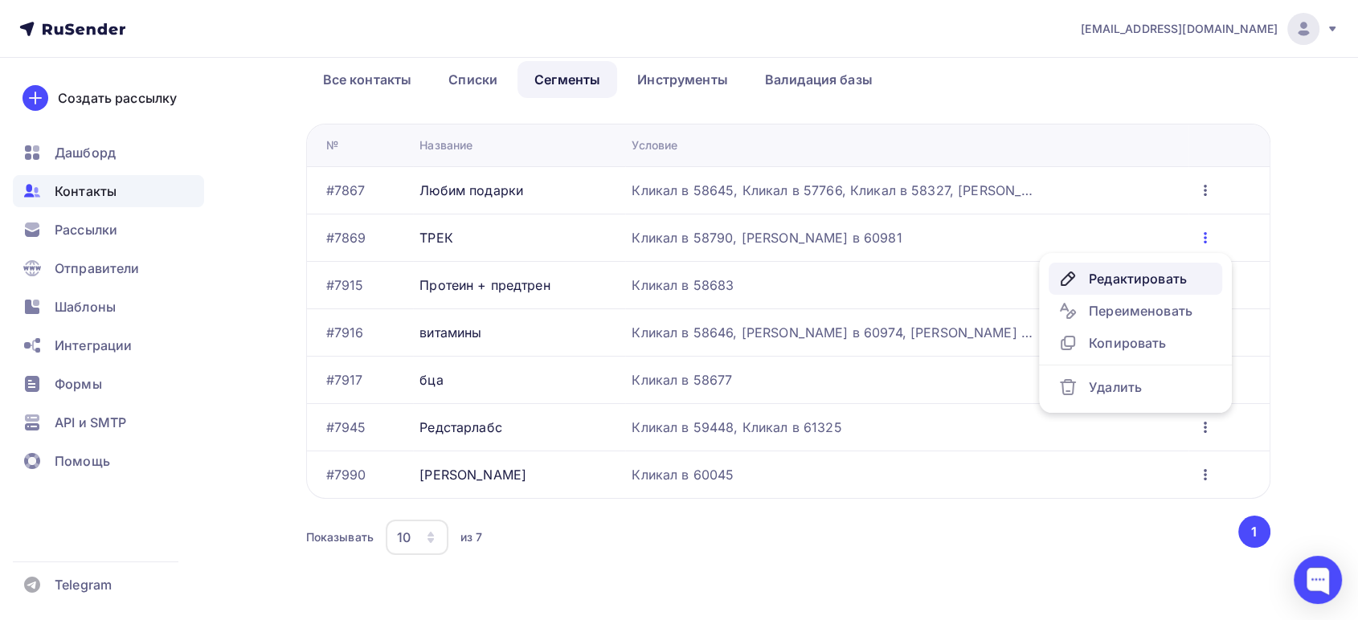
click at [1106, 275] on div "Редактировать" at bounding box center [1135, 278] width 154 height 19
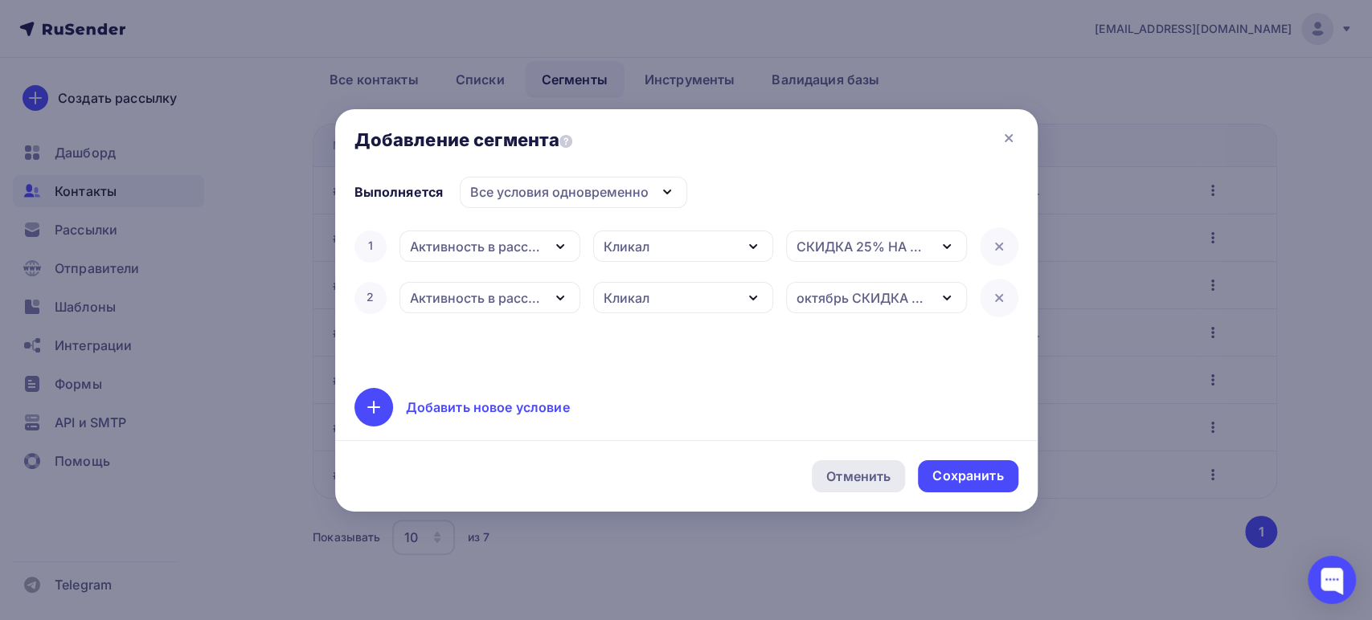
click at [853, 487] on div "Отменить" at bounding box center [858, 476] width 93 height 32
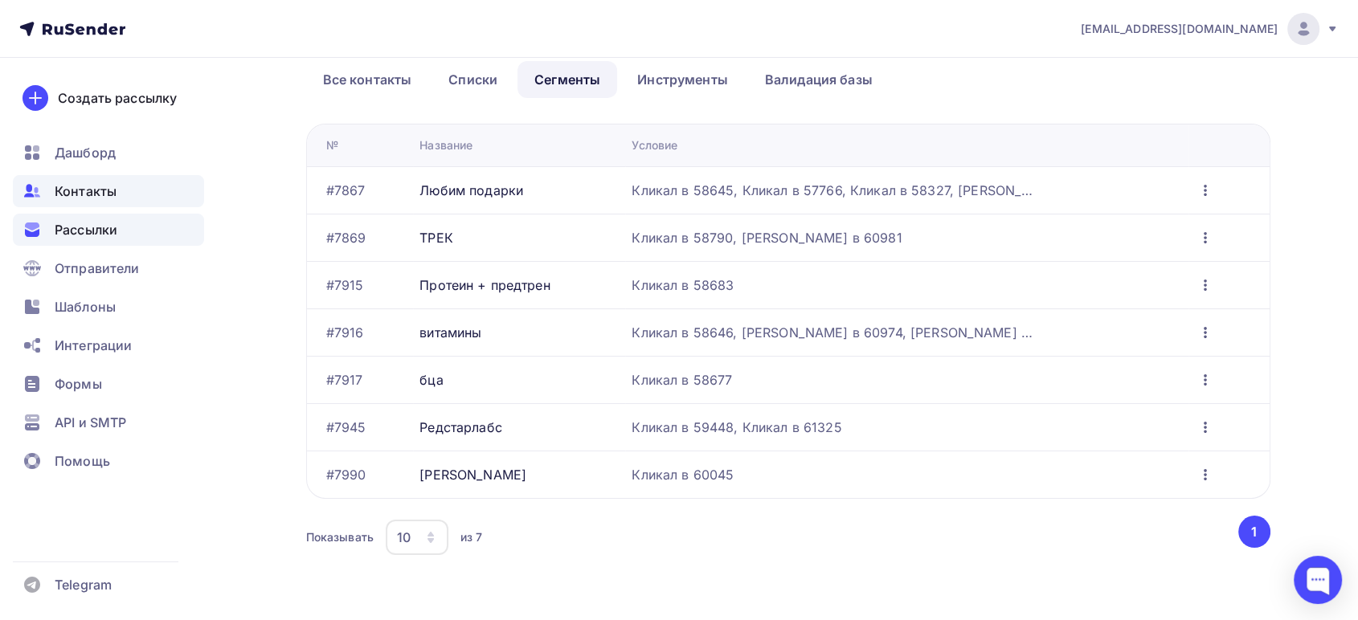
click at [84, 230] on span "Рассылки" at bounding box center [86, 229] width 63 height 19
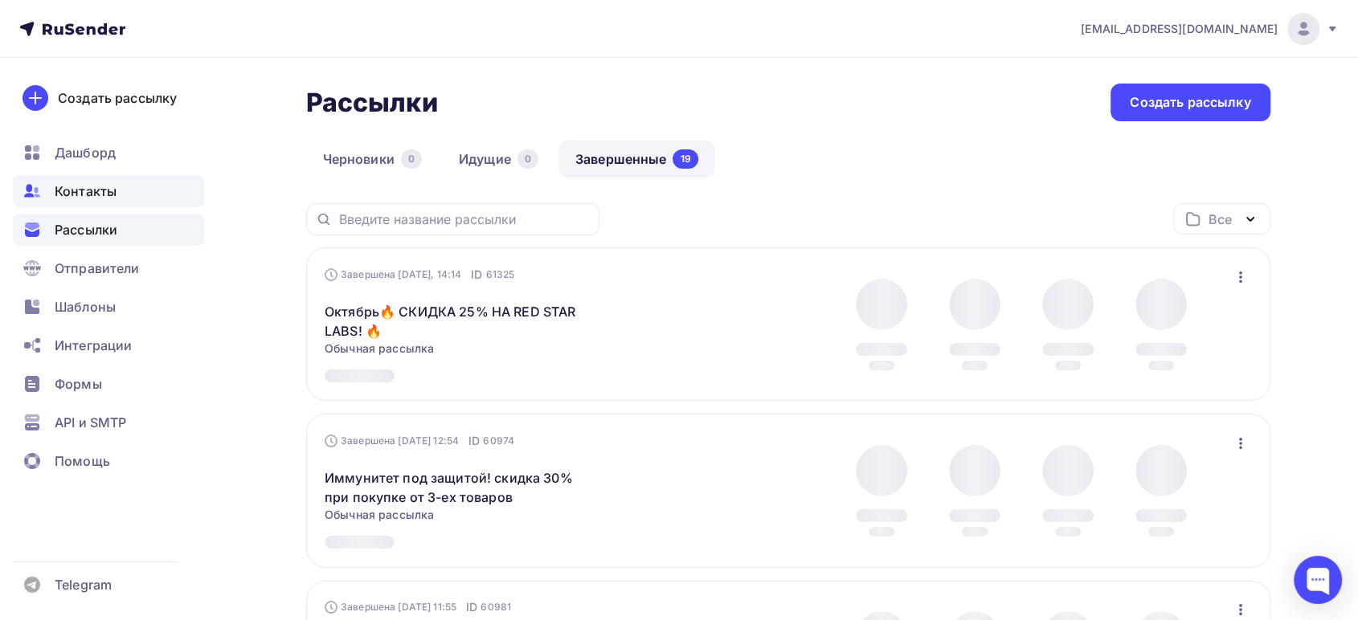
click at [76, 187] on span "Контакты" at bounding box center [86, 191] width 62 height 19
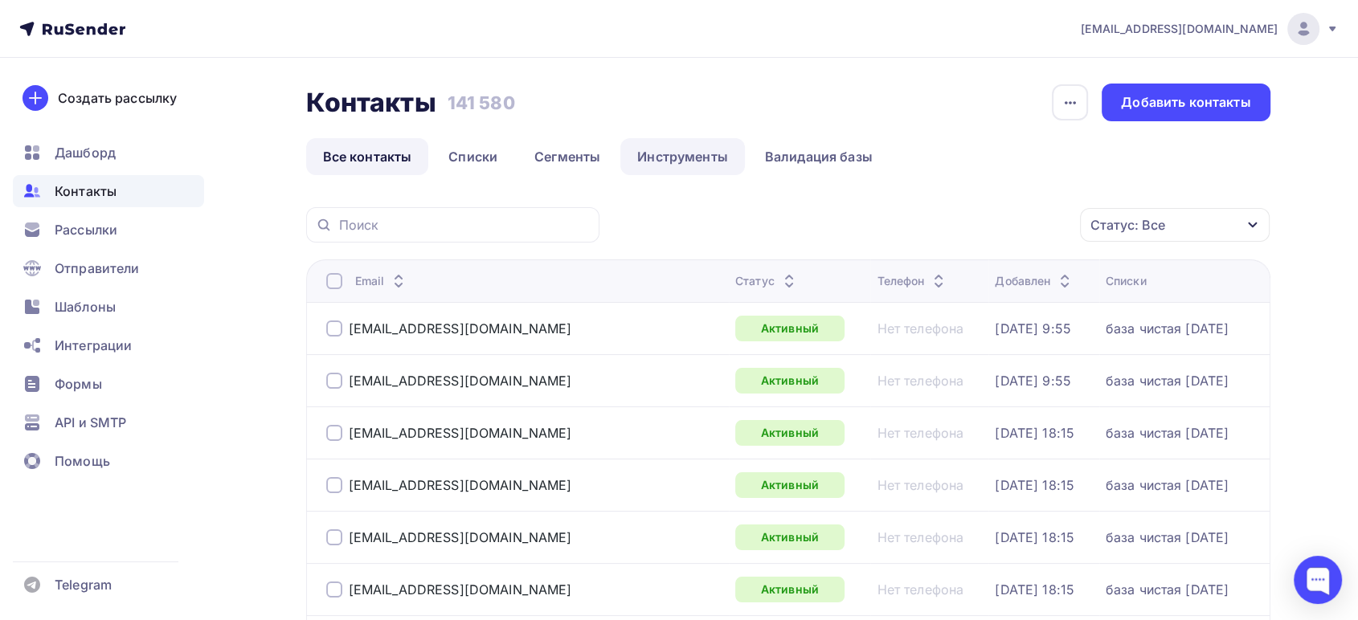
click at [679, 157] on link "Инструменты" at bounding box center [682, 156] width 125 height 37
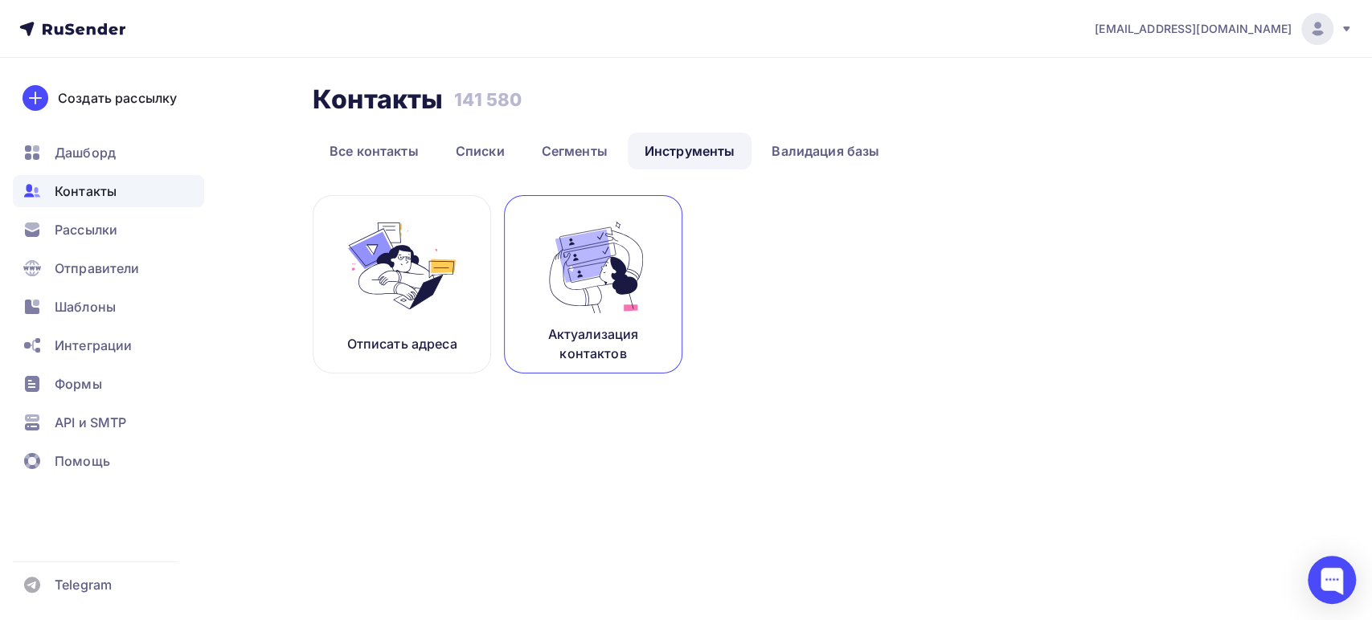
click at [590, 281] on img at bounding box center [593, 265] width 108 height 101
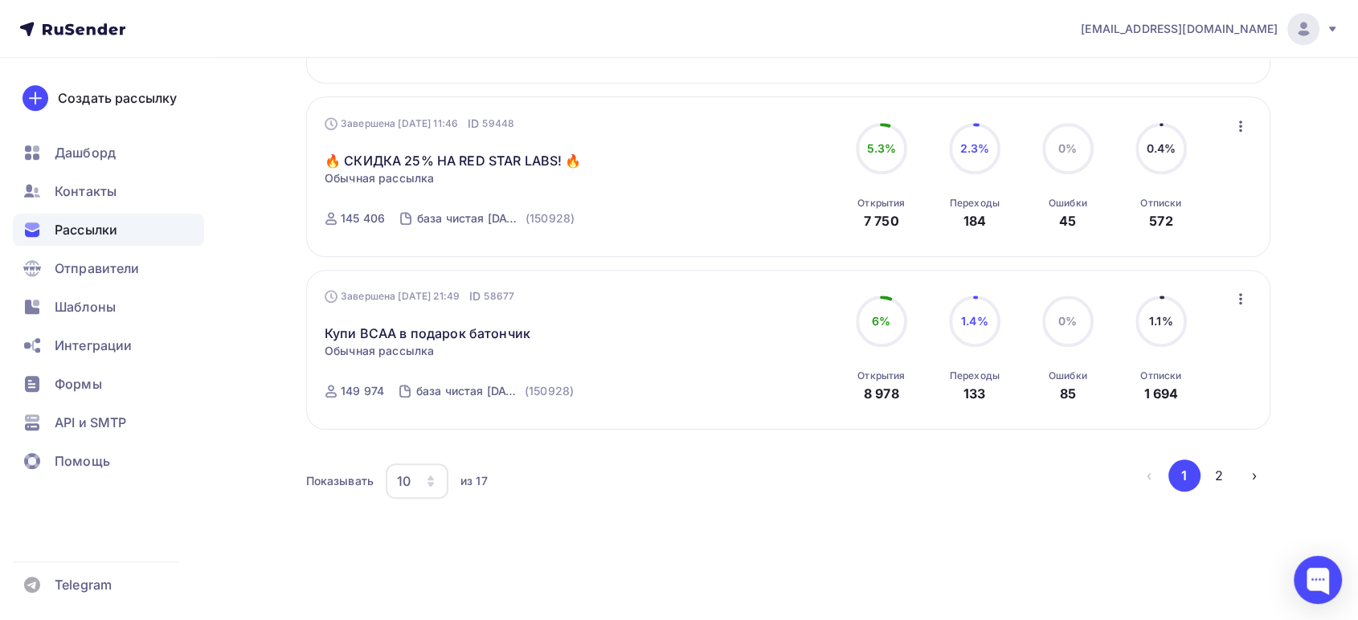
scroll to position [1613, 0]
drag, startPoint x: 318, startPoint y: 151, endPoint x: 602, endPoint y: 154, distance: 283.7
click at [602, 154] on div "Завершена 17.09.2025, 11:46 ID 59448 🔥 СКИДКА 25% НА RED STAR LABS! 🔥 Статистик…" at bounding box center [788, 176] width 964 height 160
copy link "🔥 СКИДКА 25% НА RED STAR LABS! 🔥"
click at [488, 155] on link "🔥 СКИДКА 25% НА RED STAR LABS! 🔥" at bounding box center [453, 159] width 256 height 19
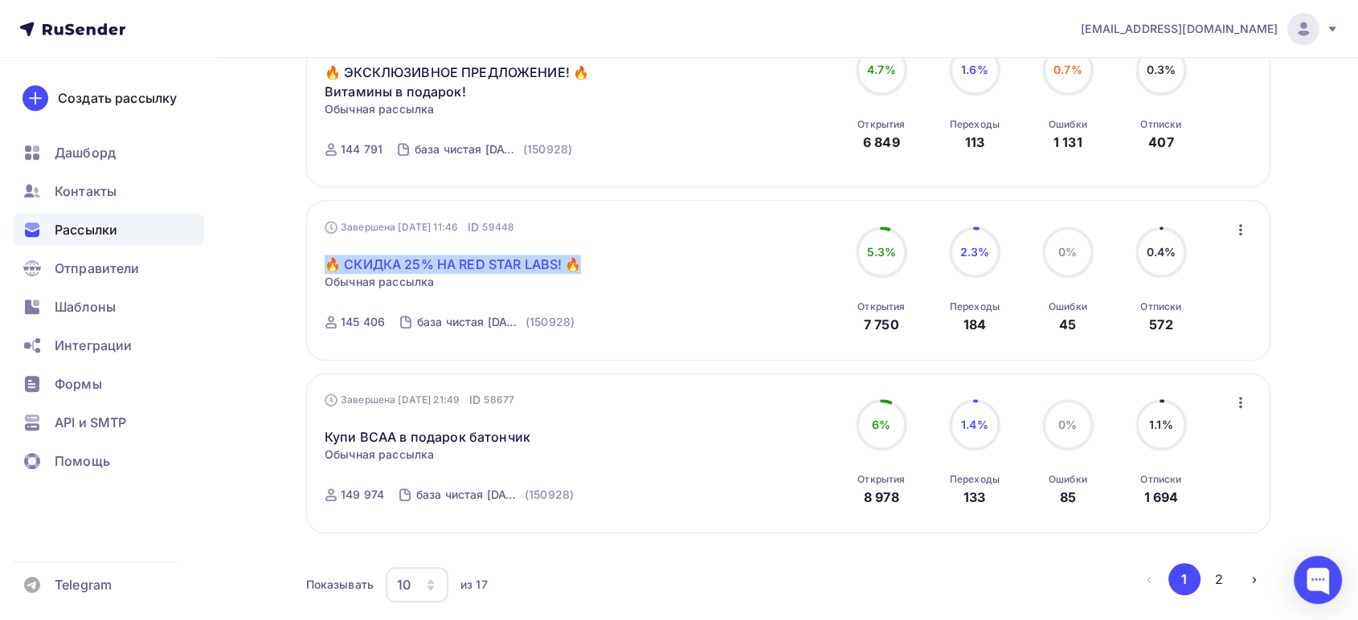
scroll to position [1344, 0]
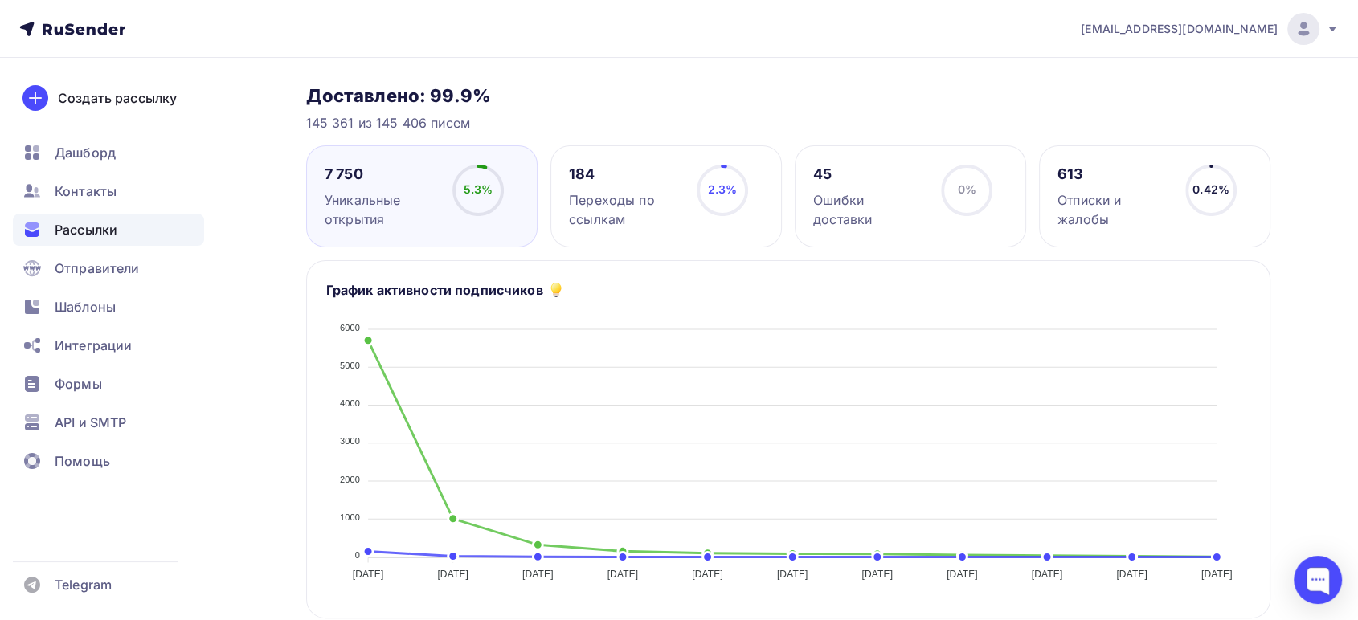
scroll to position [104, 0]
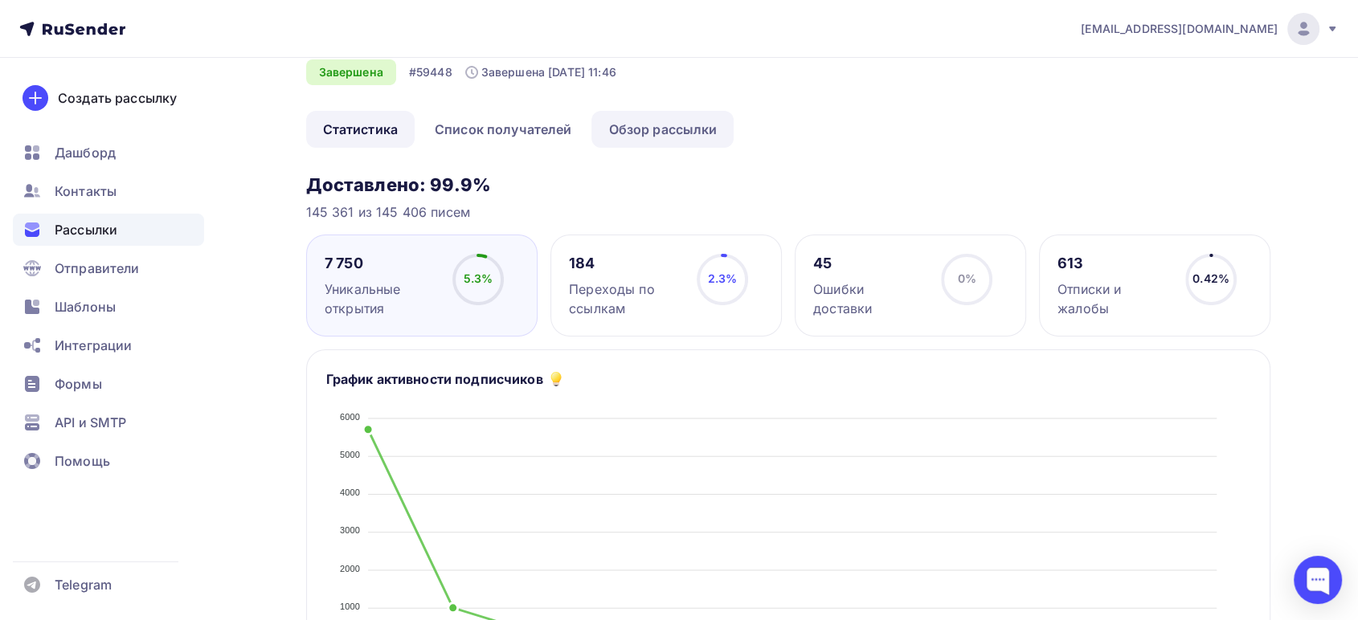
click at [632, 134] on link "Обзор рассылки" at bounding box center [662, 129] width 142 height 37
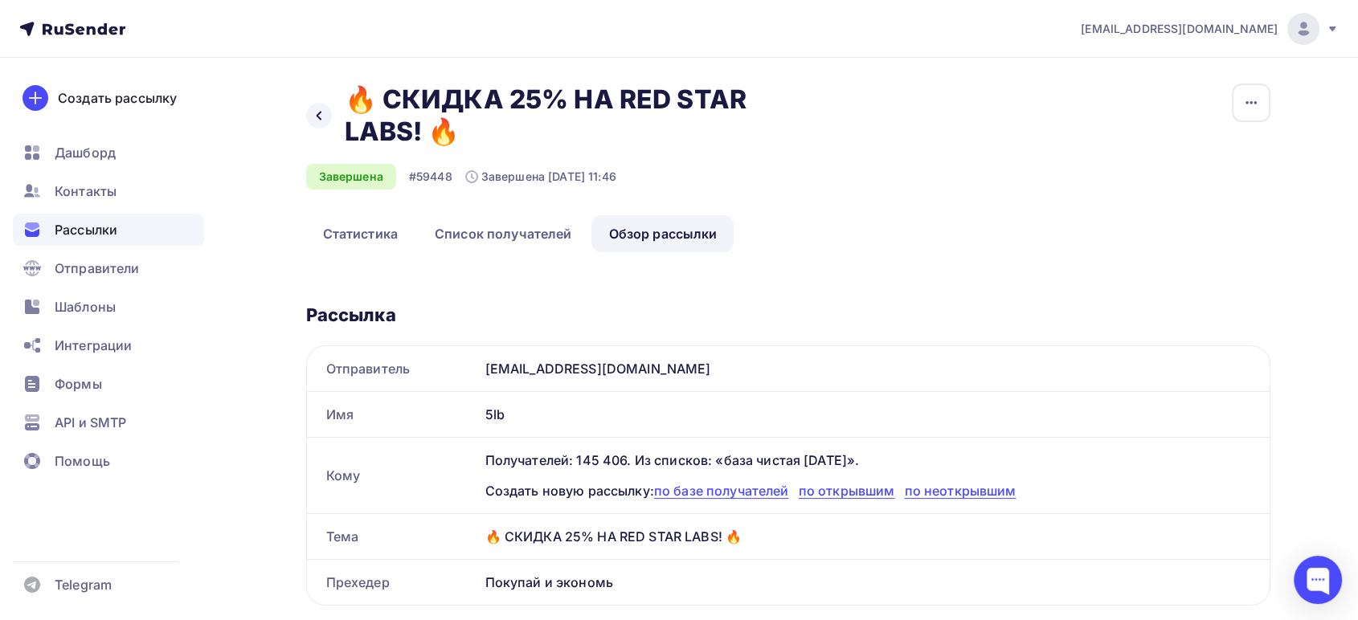
click at [84, 230] on span "Рассылки" at bounding box center [86, 229] width 63 height 19
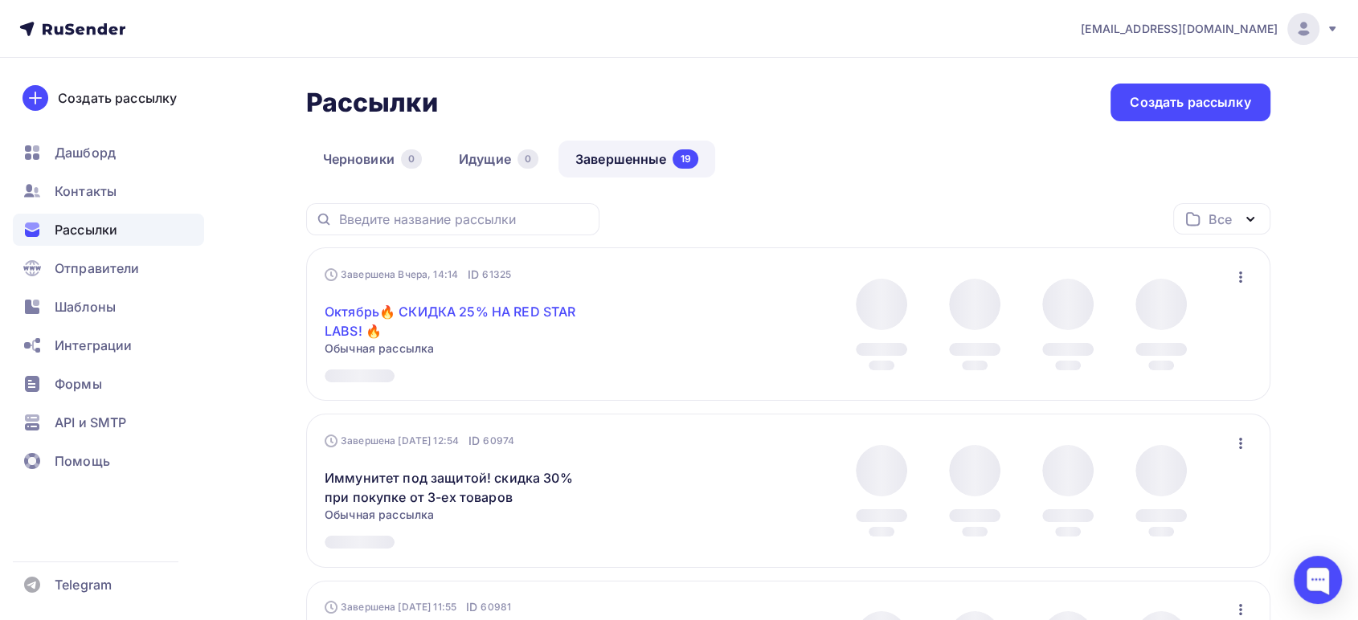
click at [428, 306] on link "Октябрь🔥 СКИДКА 25% НА RED STAR LABS! 🔥" at bounding box center [463, 321] width 276 height 39
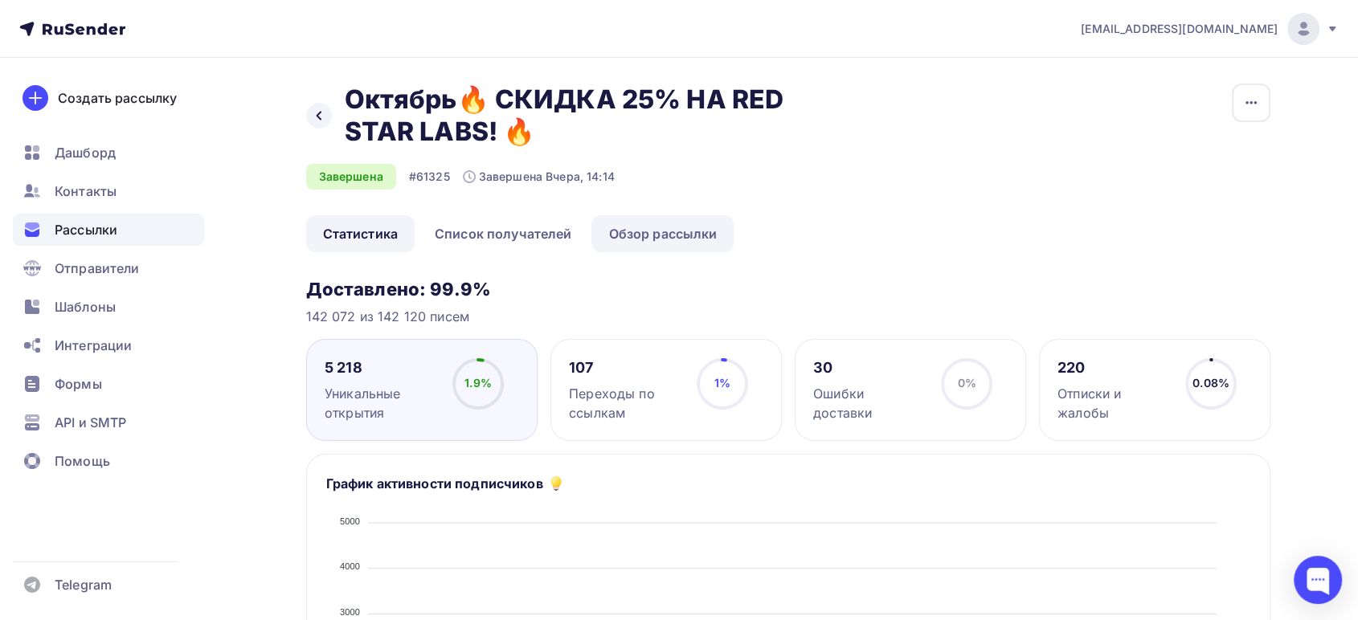
click at [646, 236] on link "Обзор рассылки" at bounding box center [662, 233] width 142 height 37
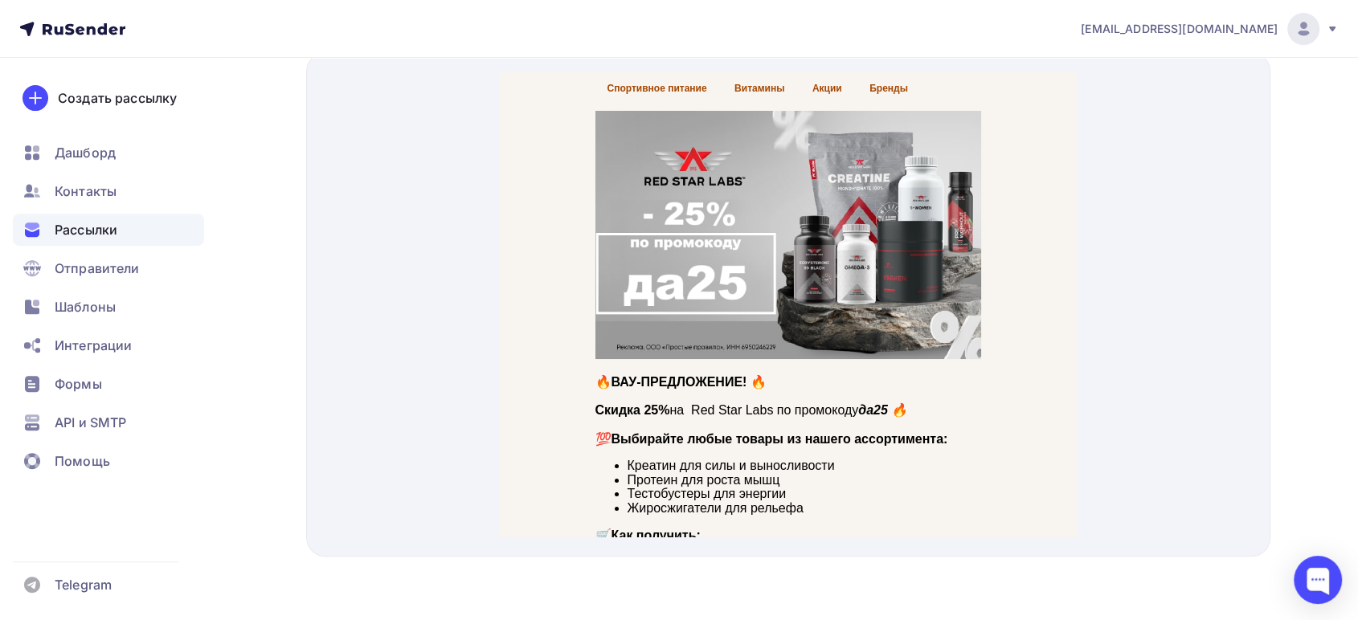
click at [816, 269] on img at bounding box center [788, 216] width 386 height 248
click at [760, 244] on img at bounding box center [788, 216] width 386 height 248
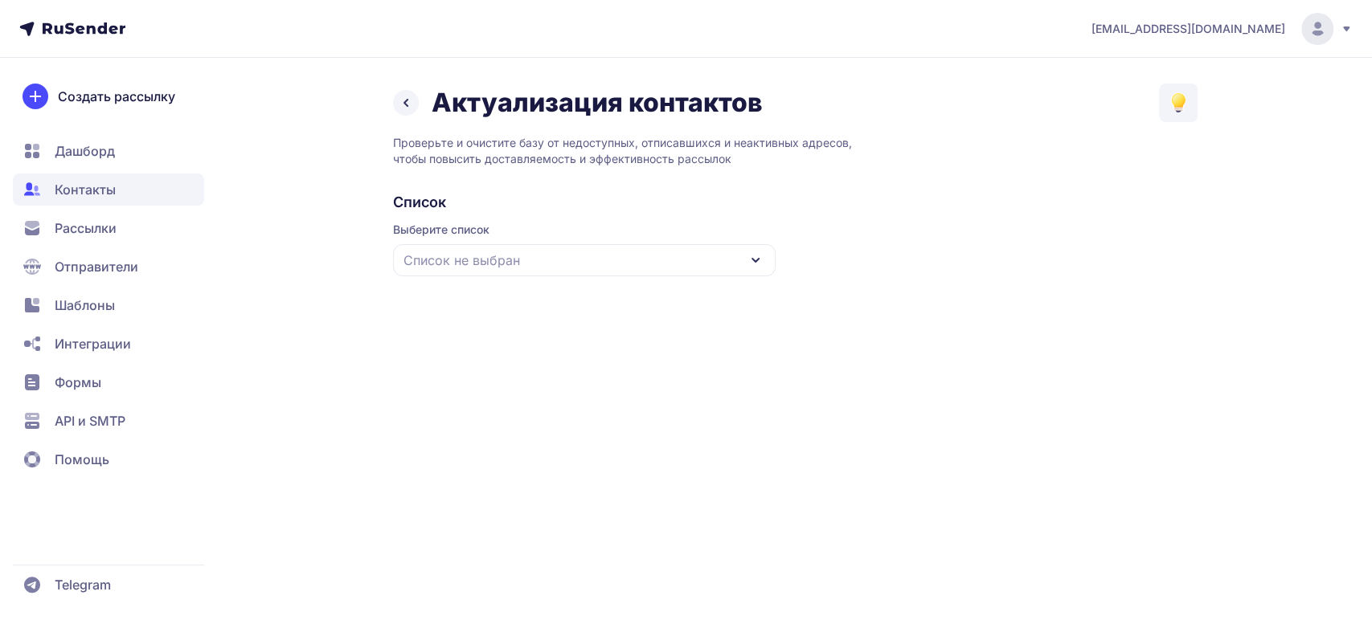
click at [519, 261] on div "Список не выбран" at bounding box center [584, 260] width 382 height 32
click at [489, 352] on div "база чистая [DATE]" at bounding box center [584, 359] width 363 height 39
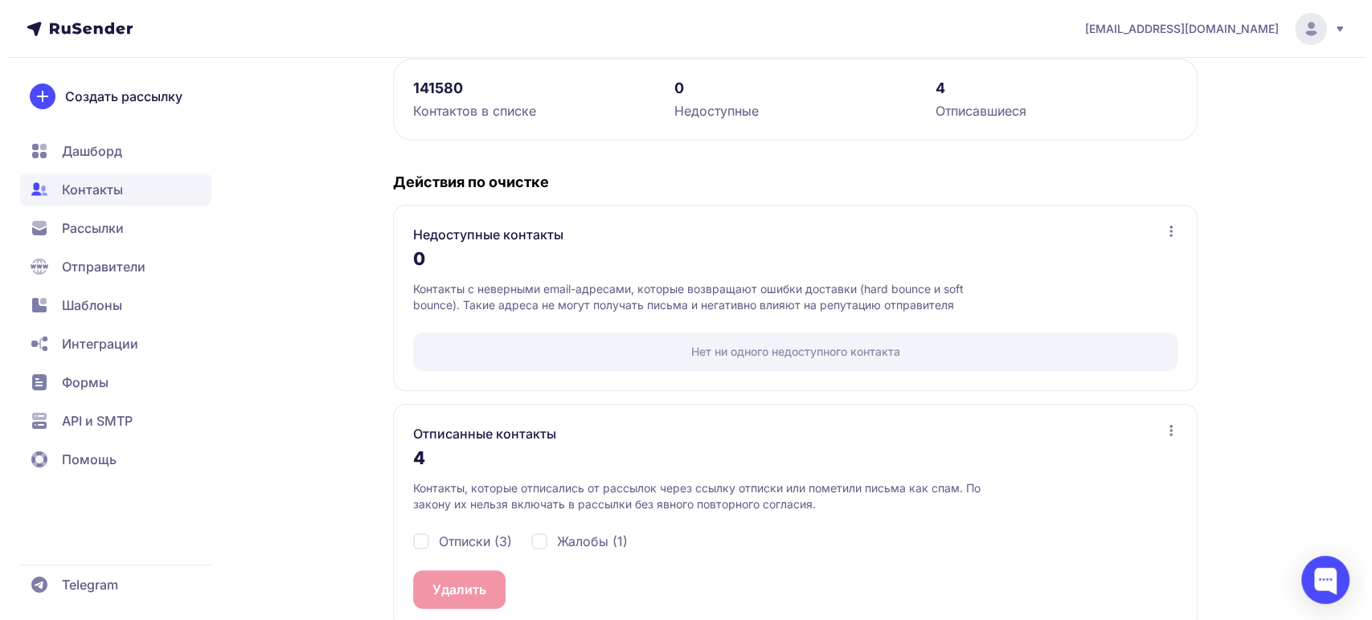
scroll to position [257, 0]
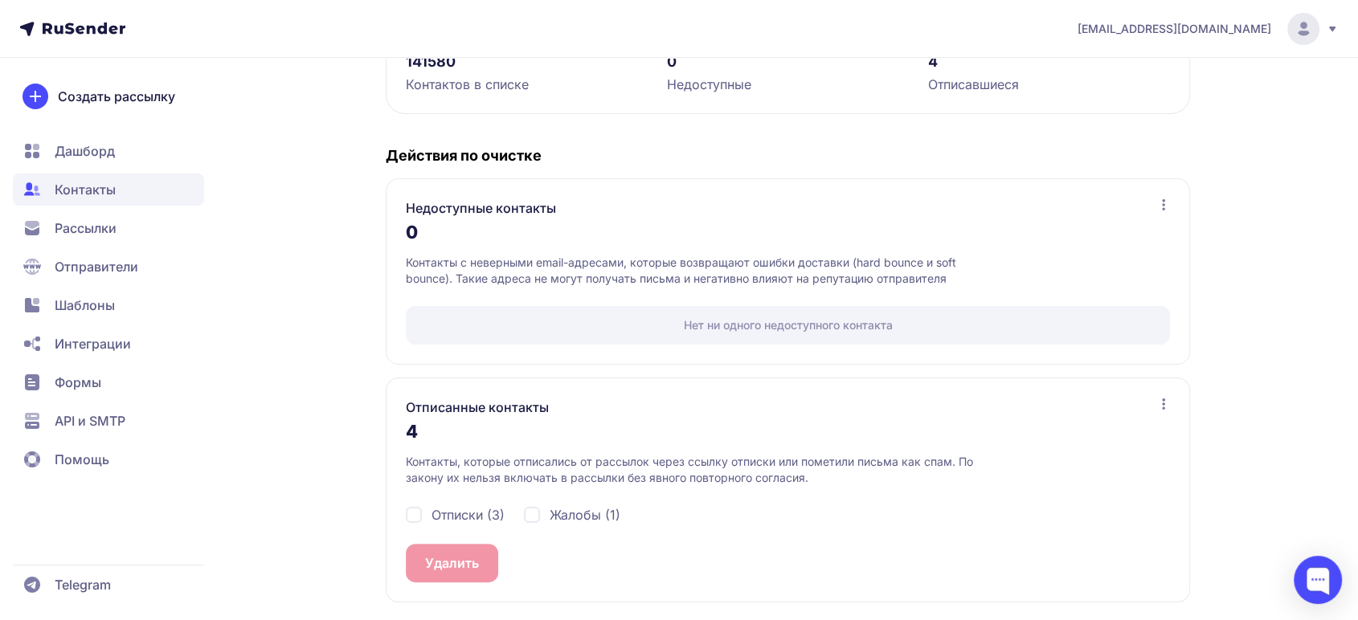
click at [594, 519] on span "Жалобы (1)" at bounding box center [585, 514] width 71 height 19
checkbox input "true"
click at [464, 513] on span "Отписки (3)" at bounding box center [468, 514] width 73 height 19
checkbox input "true"
click at [452, 561] on button "Удалить 4" at bounding box center [456, 563] width 101 height 39
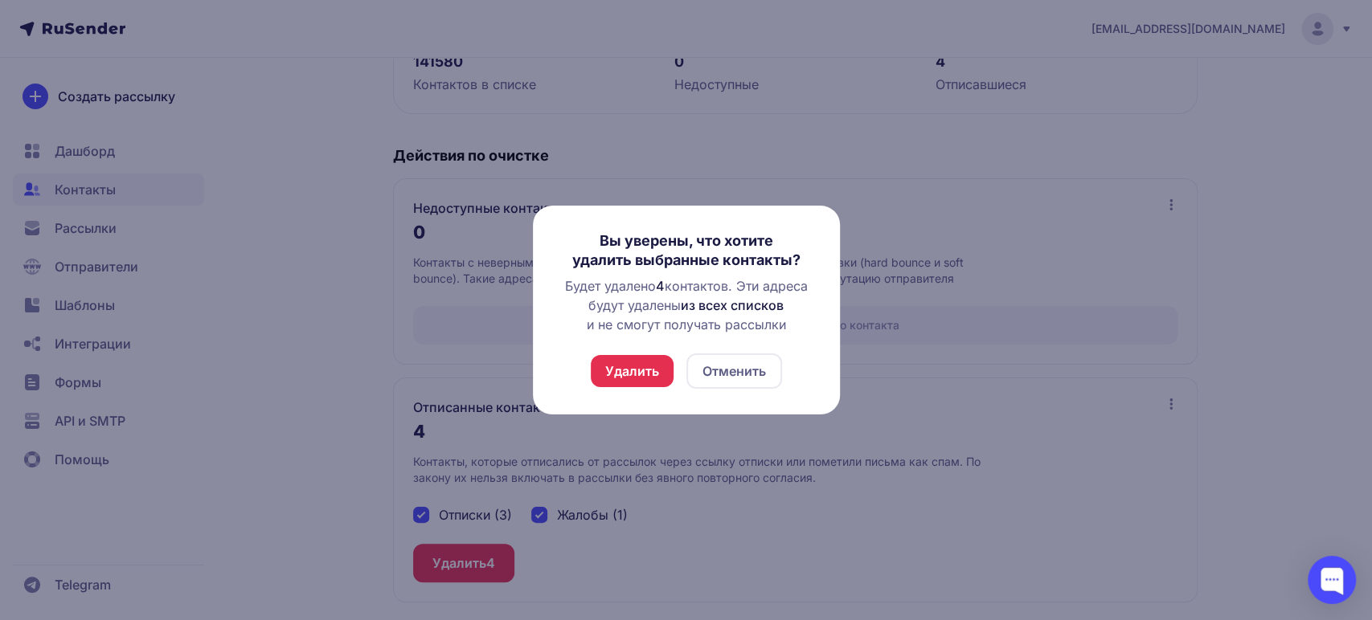
click at [645, 370] on button "Удалить" at bounding box center [632, 371] width 83 height 32
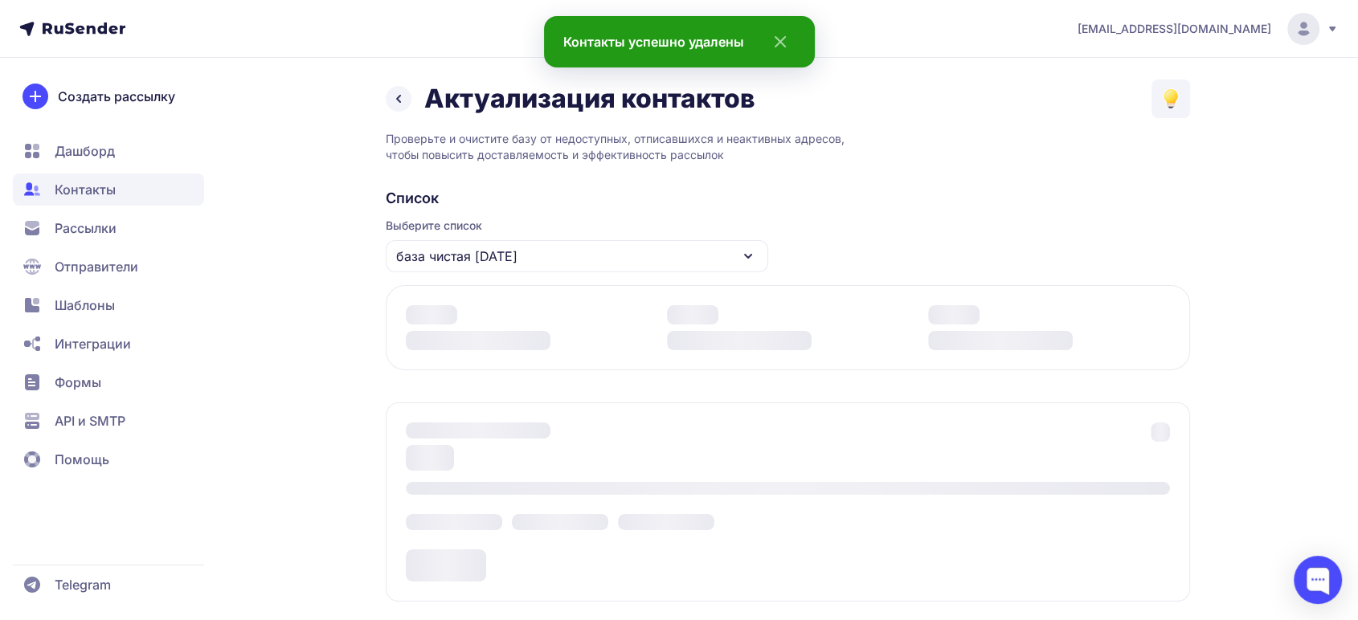
scroll to position [219, 0]
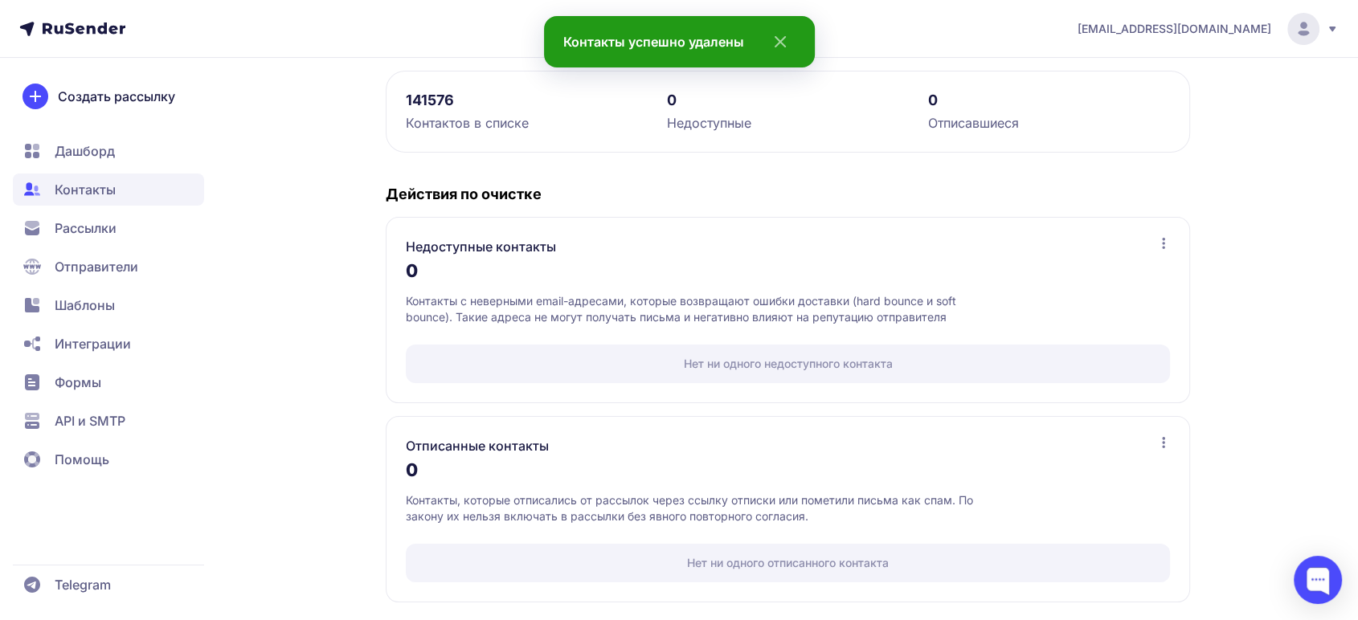
click at [93, 191] on span "Контакты" at bounding box center [85, 189] width 61 height 19
